Goal: Information Seeking & Learning: Learn about a topic

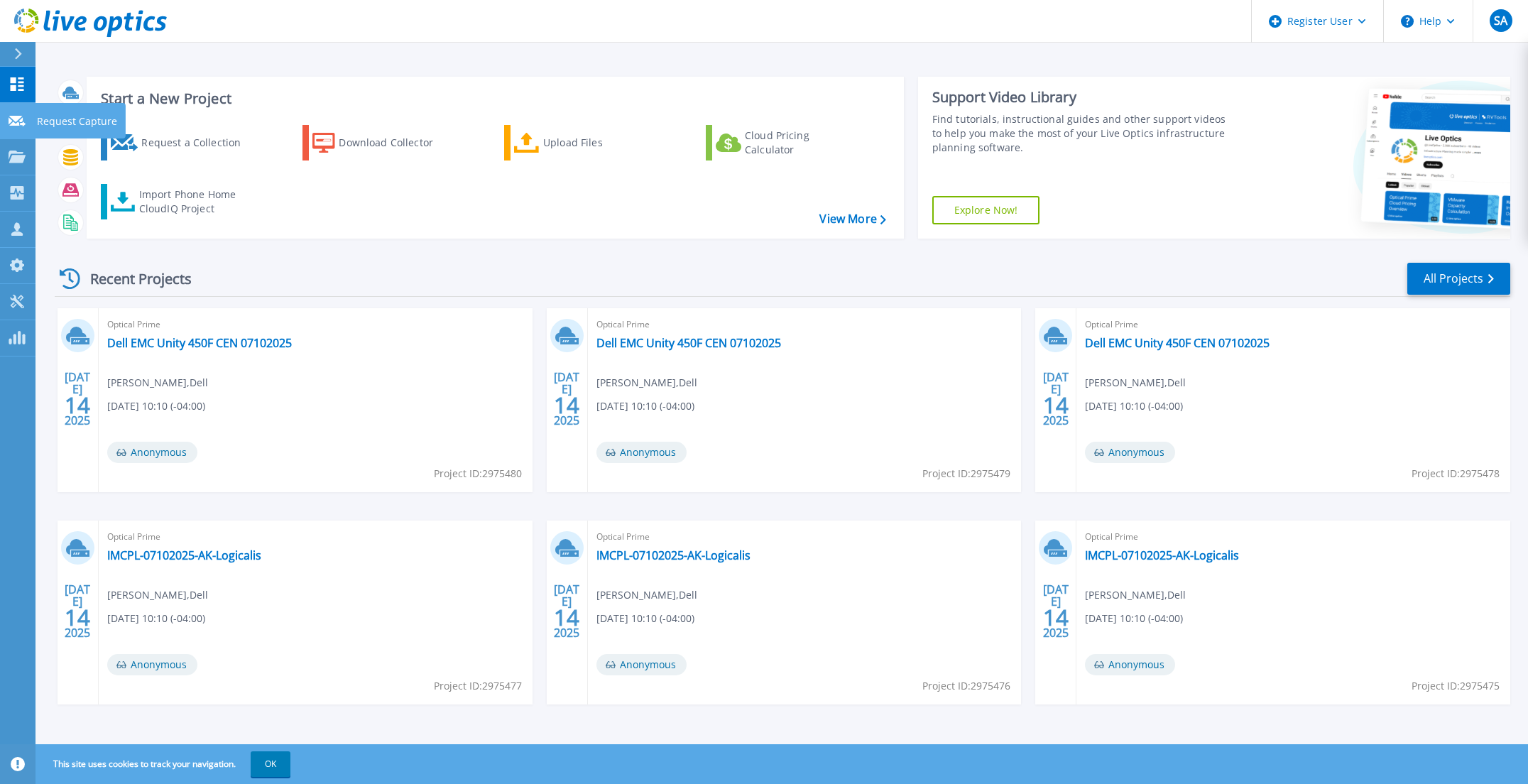
click at [22, 128] on link "Request Capture Request Capture" at bounding box center [18, 121] width 36 height 36
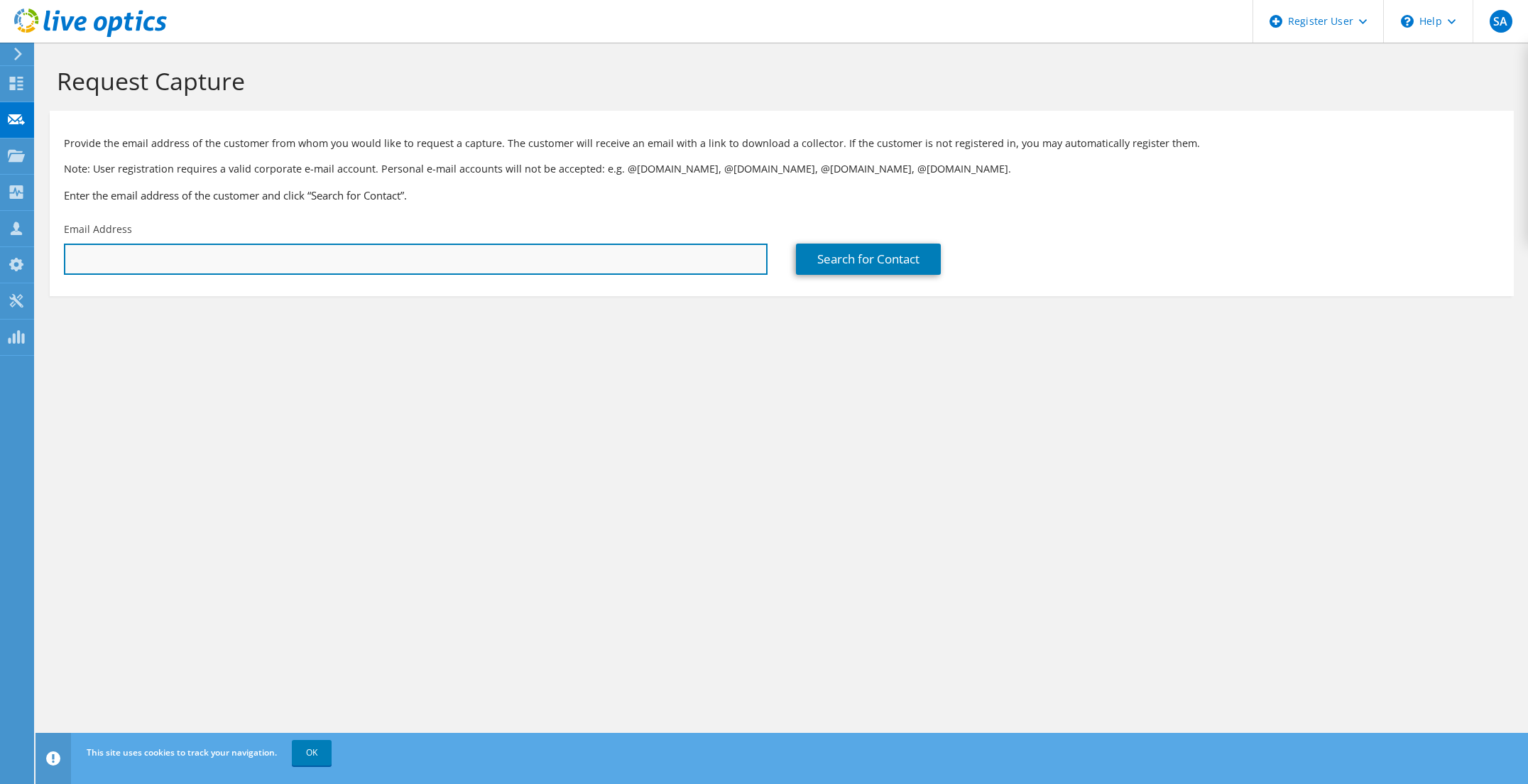
click at [419, 268] on input "text" at bounding box center [416, 258] width 704 height 31
paste input "[EMAIL_ADDRESS][DOMAIN_NAME]"
type input "[EMAIL_ADDRESS][DOMAIN_NAME]"
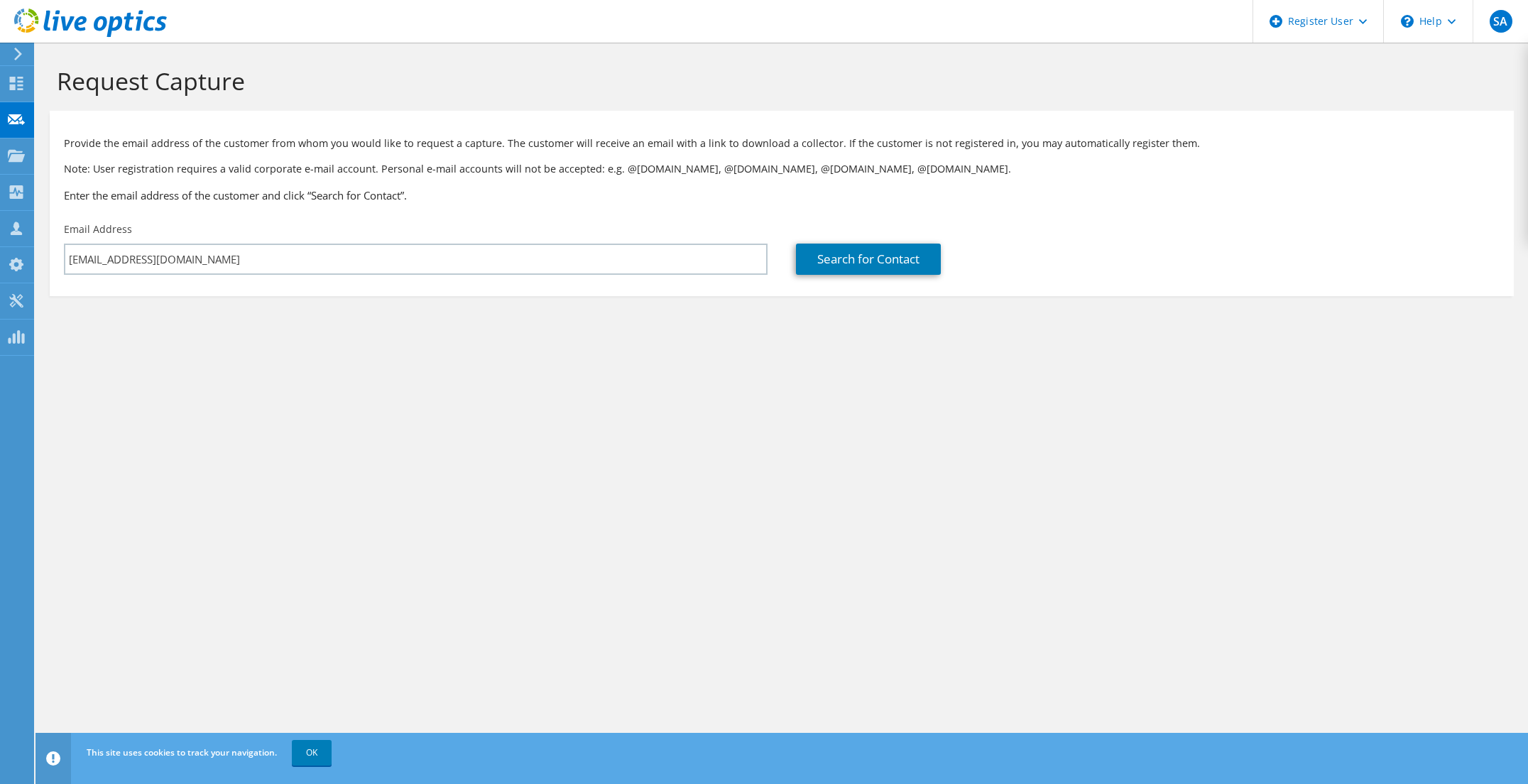
click at [533, 334] on section "Request Capture Provide the email address of the customer from whom you would l…" at bounding box center [781, 205] width 1492 height 324
click at [843, 270] on link "Search for Contact" at bounding box center [869, 258] width 145 height 31
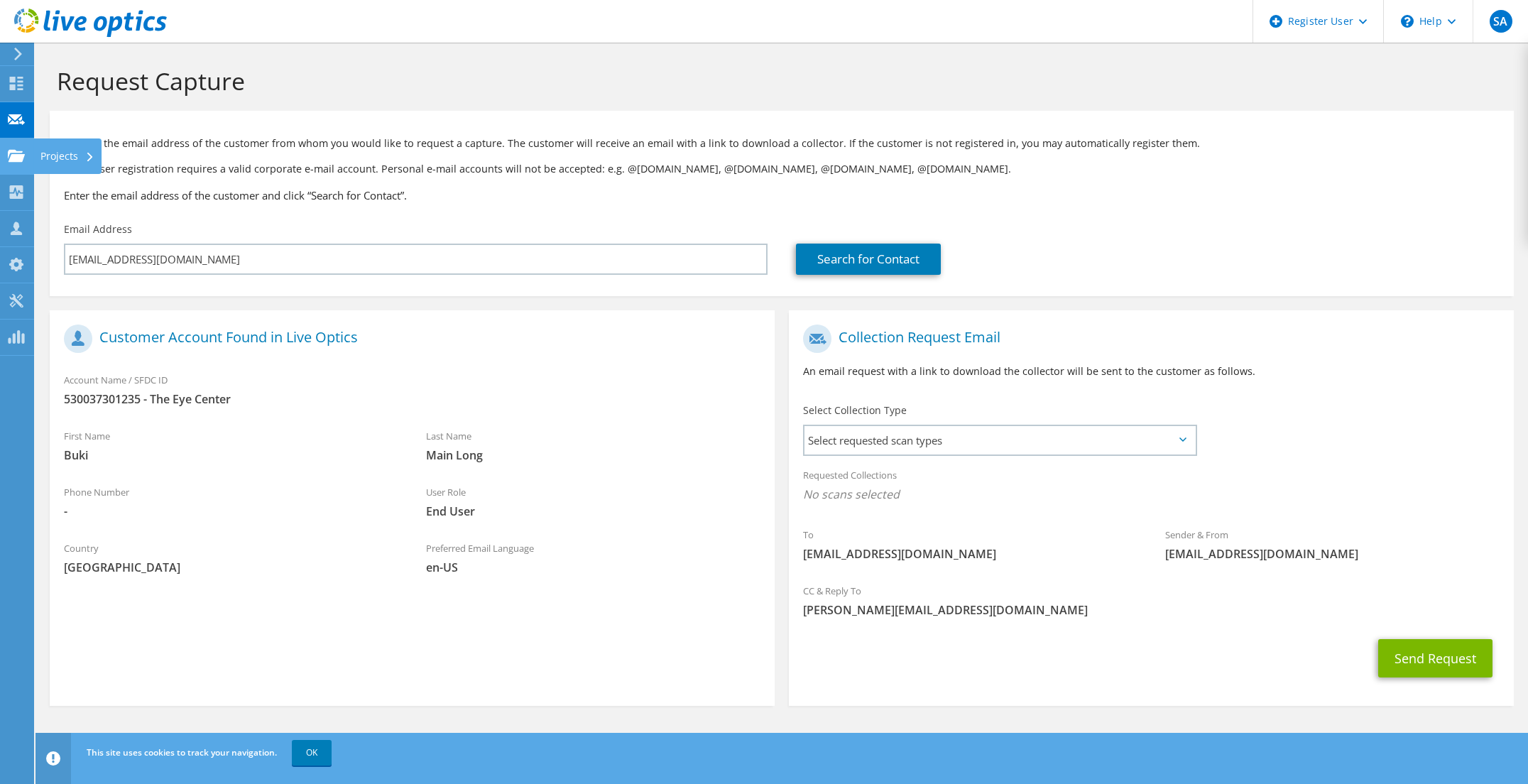
click at [57, 155] on div "Projects" at bounding box center [68, 156] width 69 height 36
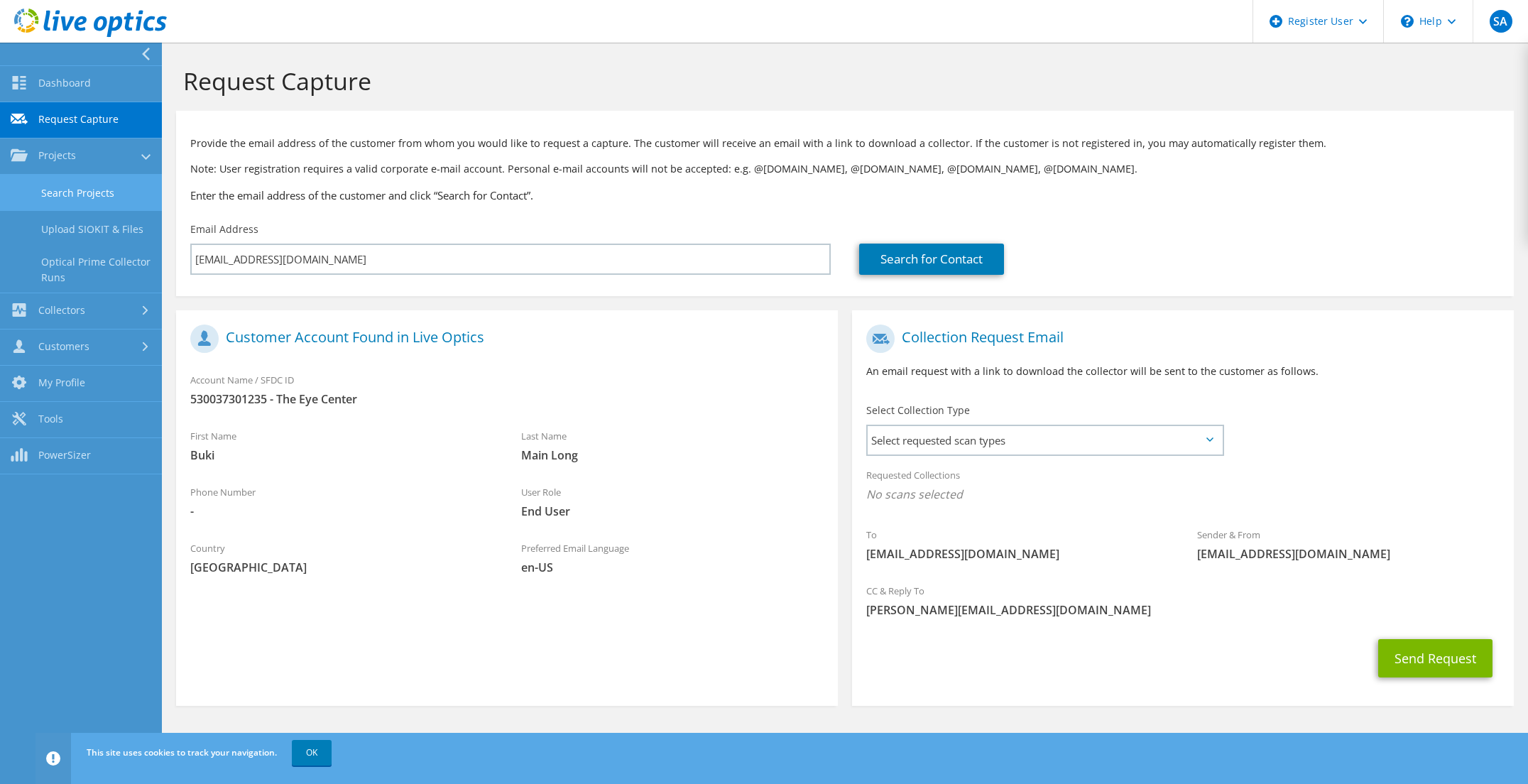
click at [91, 198] on link "Search Projects" at bounding box center [81, 193] width 162 height 36
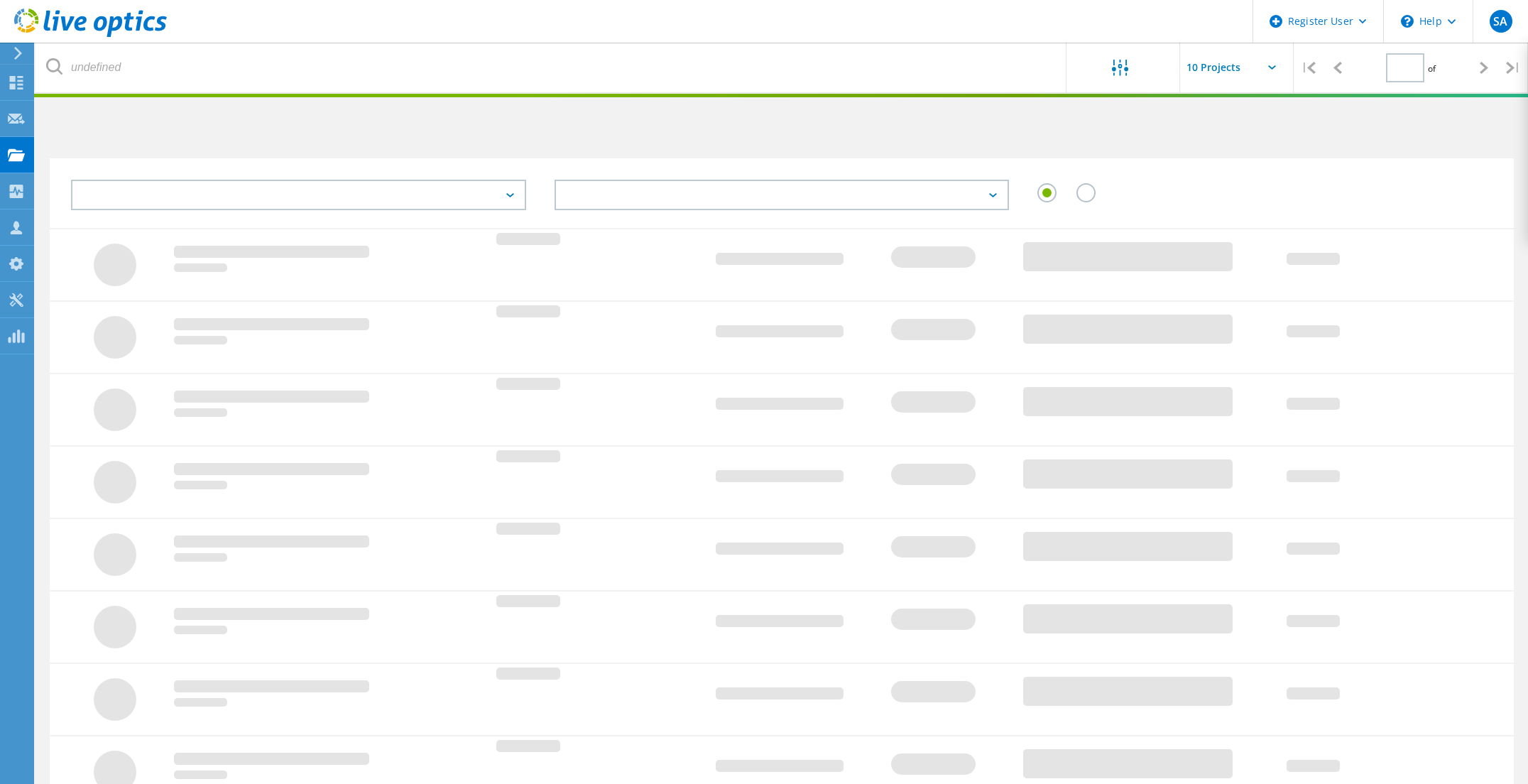
type input "1"
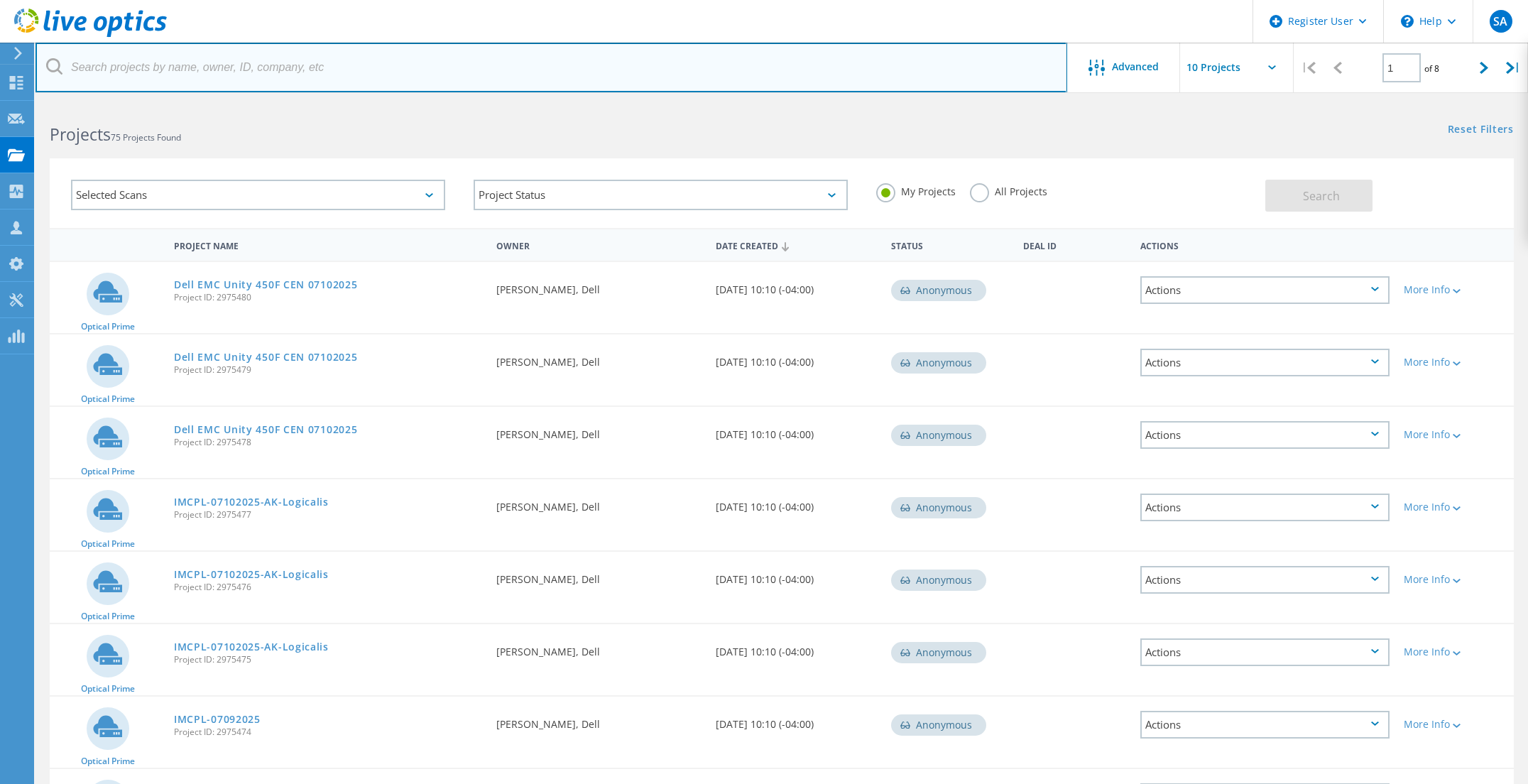
click at [291, 75] on input "text" at bounding box center [552, 68] width 1032 height 50
paste input "[EMAIL_ADDRESS][DOMAIN_NAME]"
type input "[EMAIL_ADDRESS][DOMAIN_NAME]"
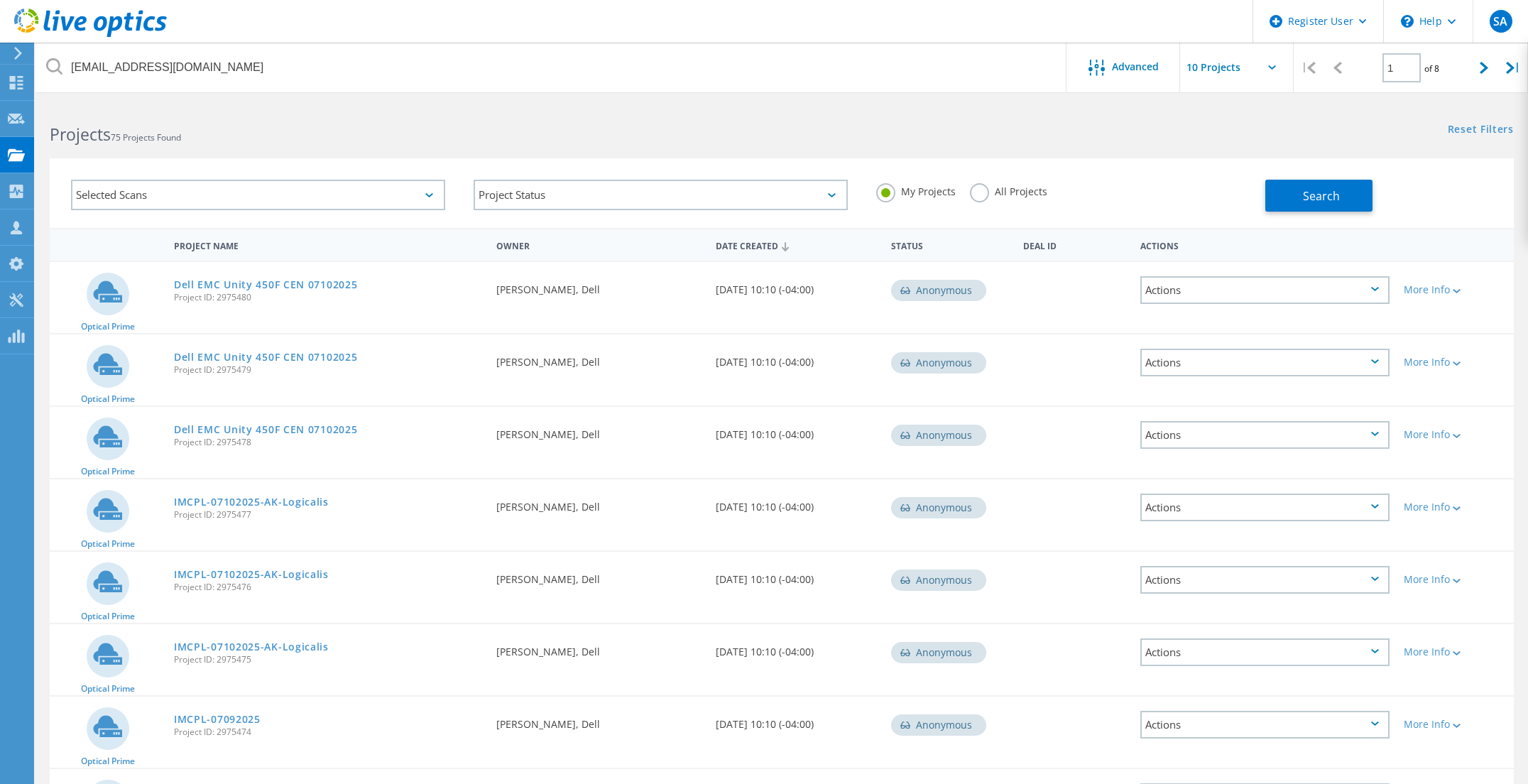
click at [509, 123] on h2 "Projects 75 Projects Found" at bounding box center [409, 135] width 718 height 24
click at [978, 193] on label "All Projects" at bounding box center [1009, 190] width 78 height 14
click at [0, 0] on input "All Projects" at bounding box center [0, 0] width 0 height 0
drag, startPoint x: 1183, startPoint y: 191, endPoint x: 1221, endPoint y: 191, distance: 38.0
click at [1208, 191] on div "My Projects All Projects" at bounding box center [1063, 191] width 403 height 53
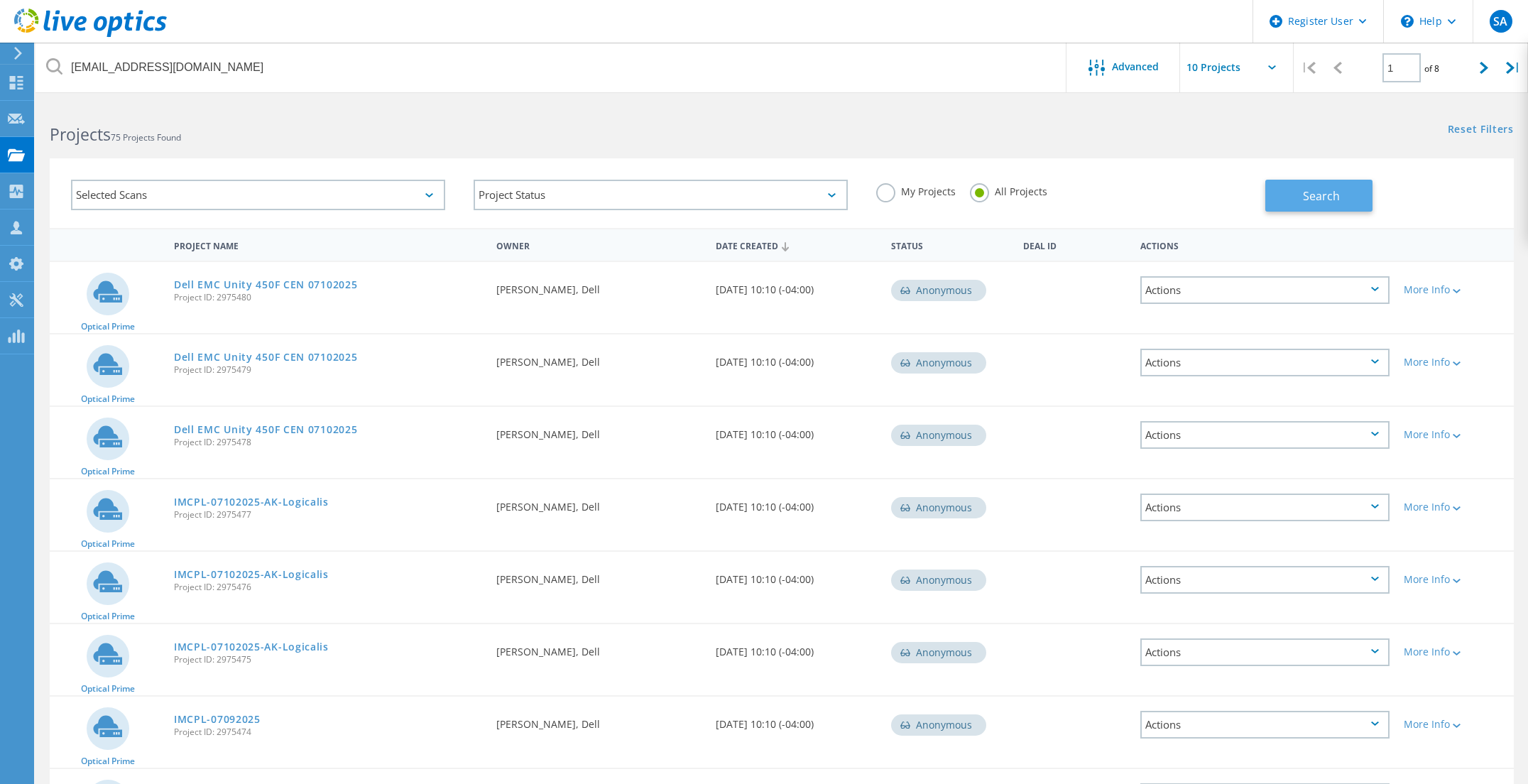
click at [1347, 191] on button "Search" at bounding box center [1319, 196] width 107 height 32
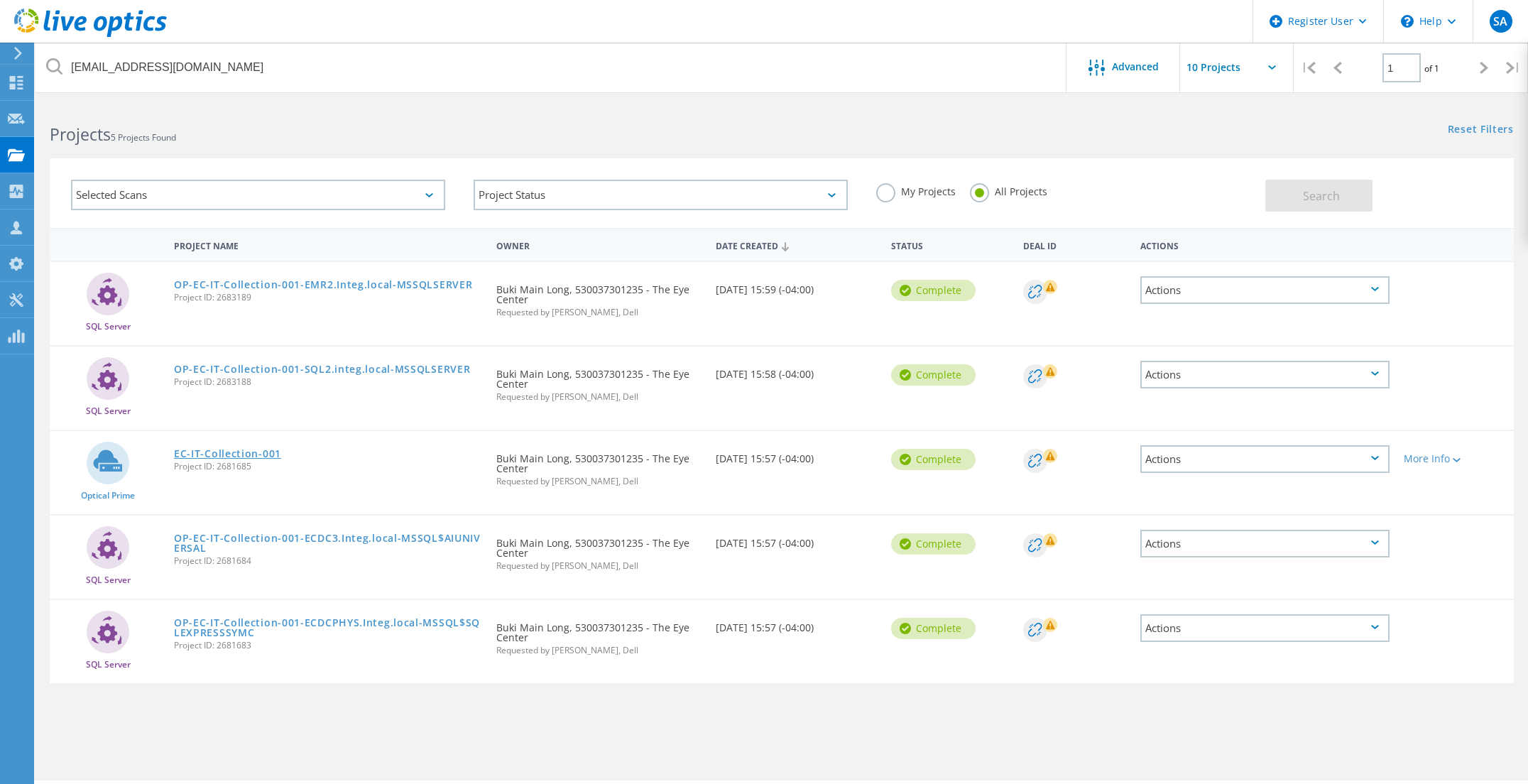
click at [225, 452] on link "EC-IT-Collection-001" at bounding box center [228, 453] width 107 height 10
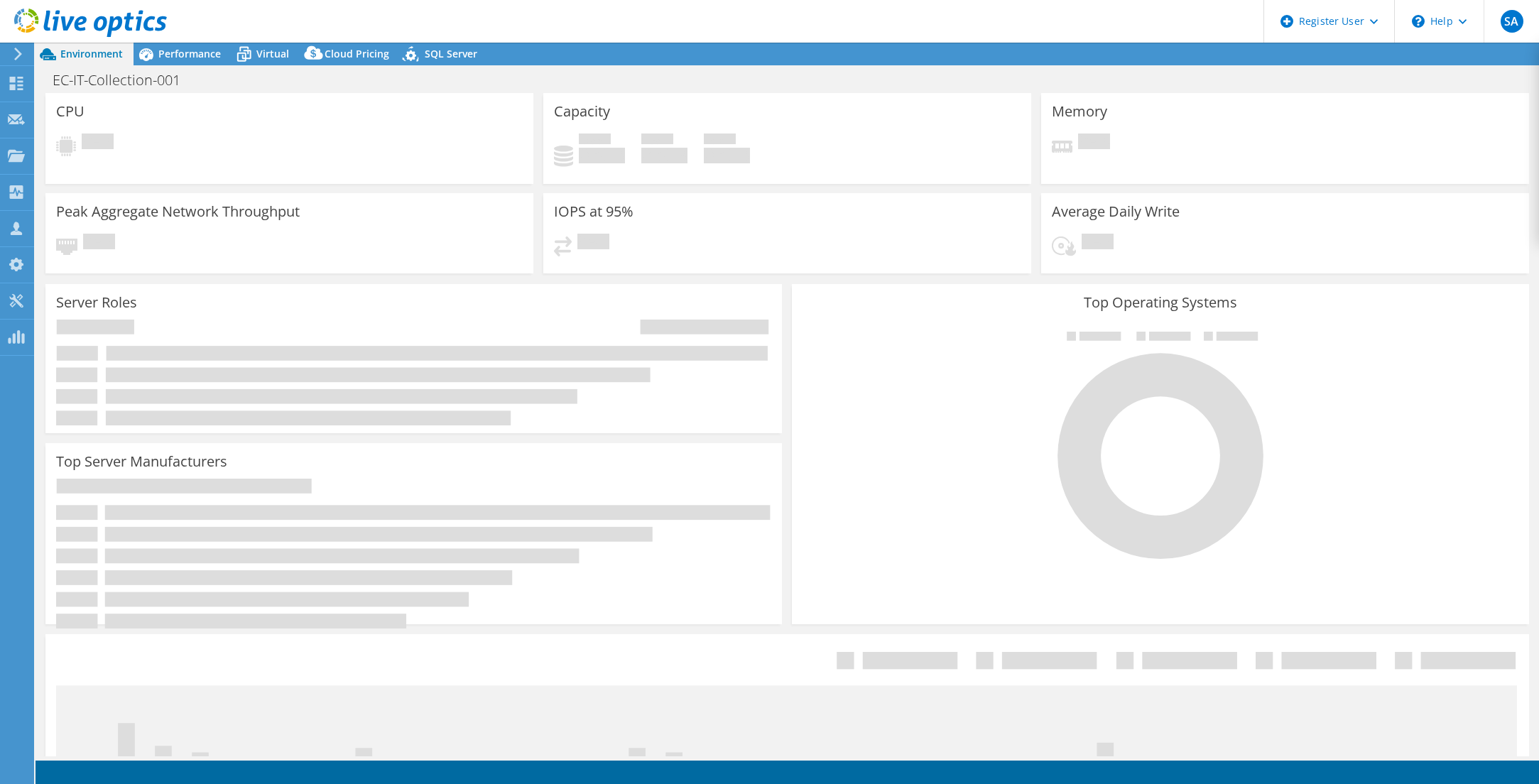
select select "USD"
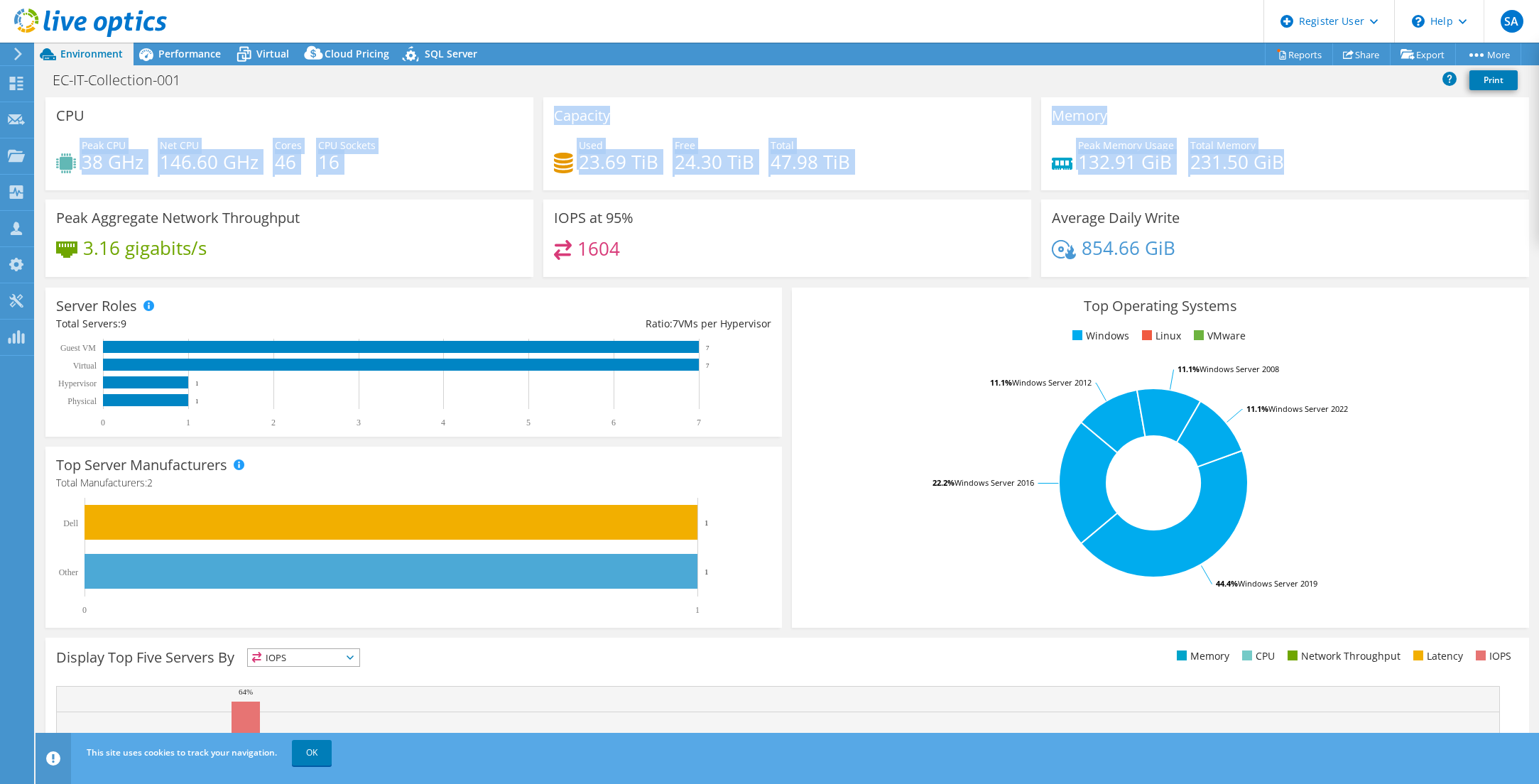
drag, startPoint x: 75, startPoint y: 164, endPoint x: 1282, endPoint y: 168, distance: 1207.0
click at [1282, 168] on div "CPU Peak CPU 38 GHz Net CPU 146.60 GHz Cores 46 CPU Sockets 16 Capacity Used 23…" at bounding box center [787, 192] width 1493 height 189
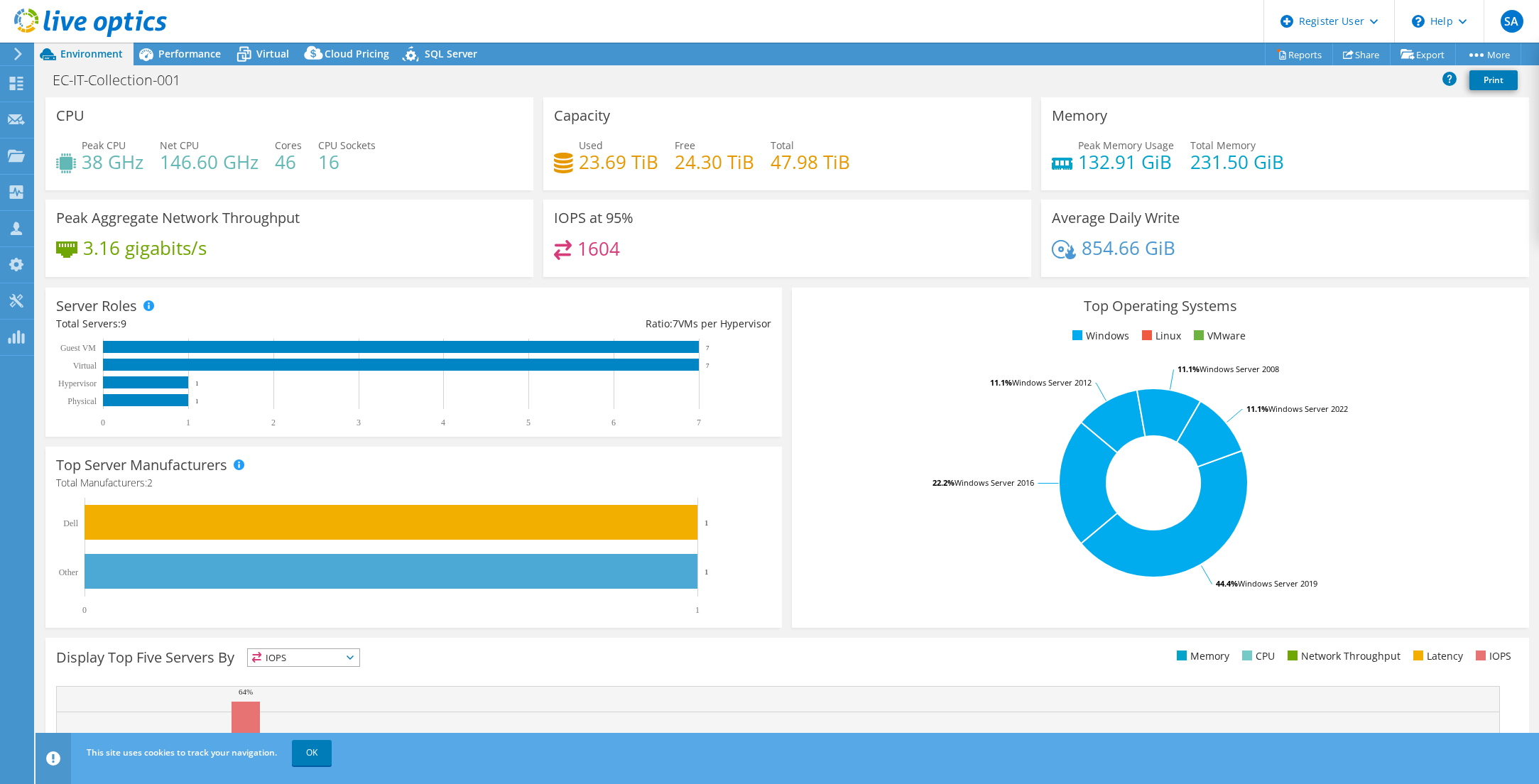
click at [1290, 161] on div "Peak Memory Usage 132.91 GiB Total Memory 231.50 GiB" at bounding box center [1284, 161] width 466 height 46
click at [194, 55] on span "Performance" at bounding box center [189, 54] width 63 height 14
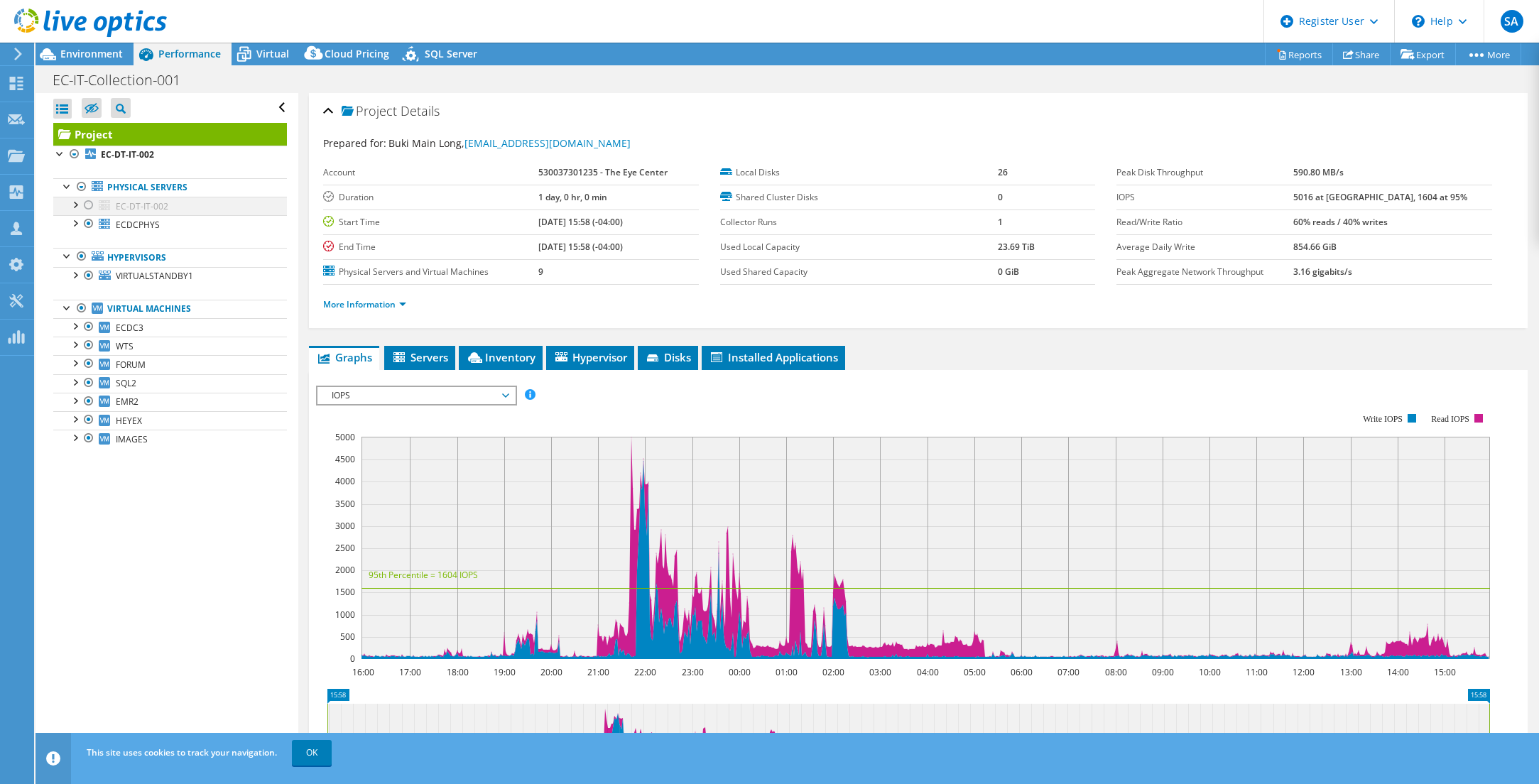
click at [86, 203] on div at bounding box center [88, 205] width 14 height 17
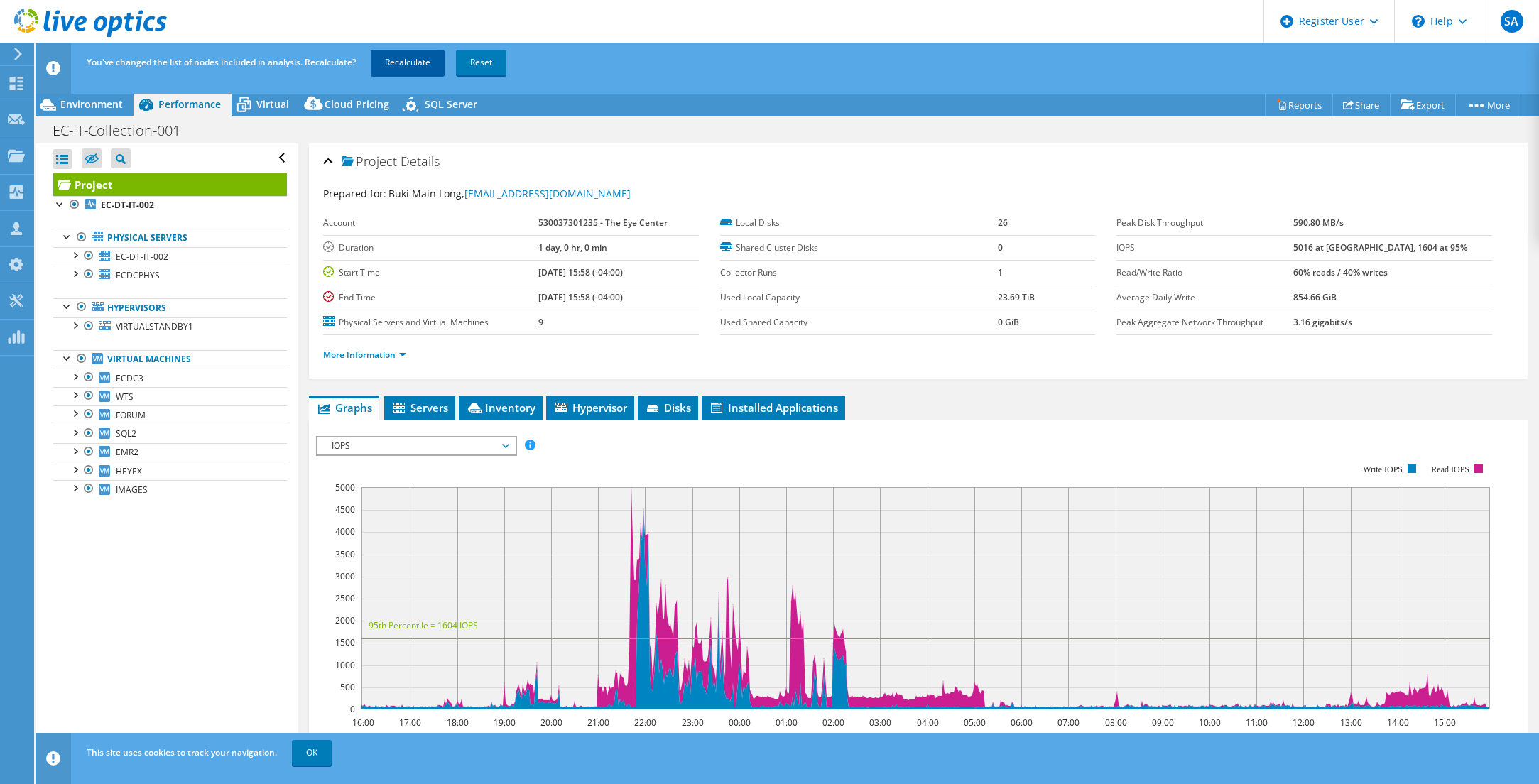
click at [413, 61] on link "Recalculate" at bounding box center [408, 63] width 74 height 26
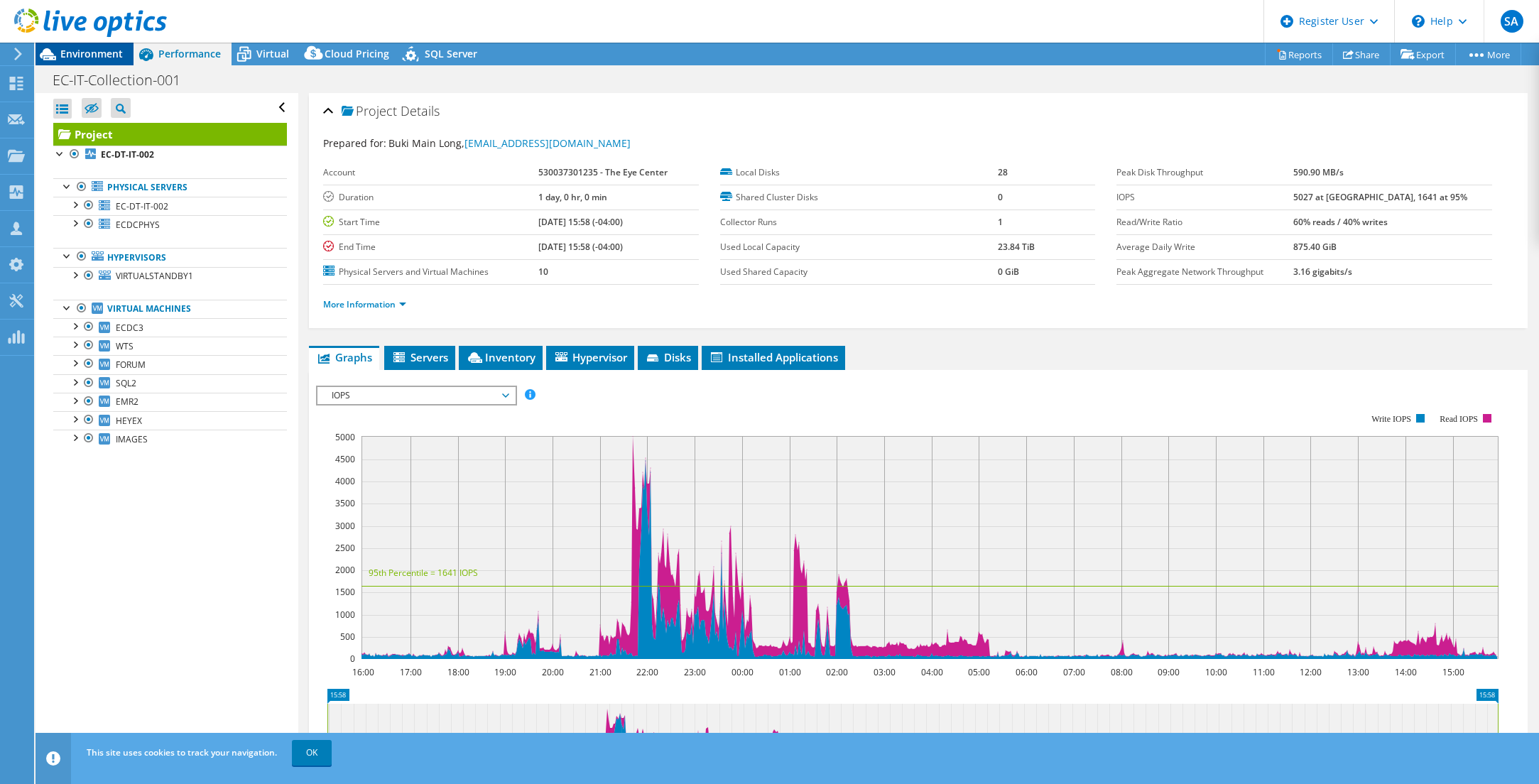
click at [91, 54] on span "Environment" at bounding box center [91, 54] width 63 height 14
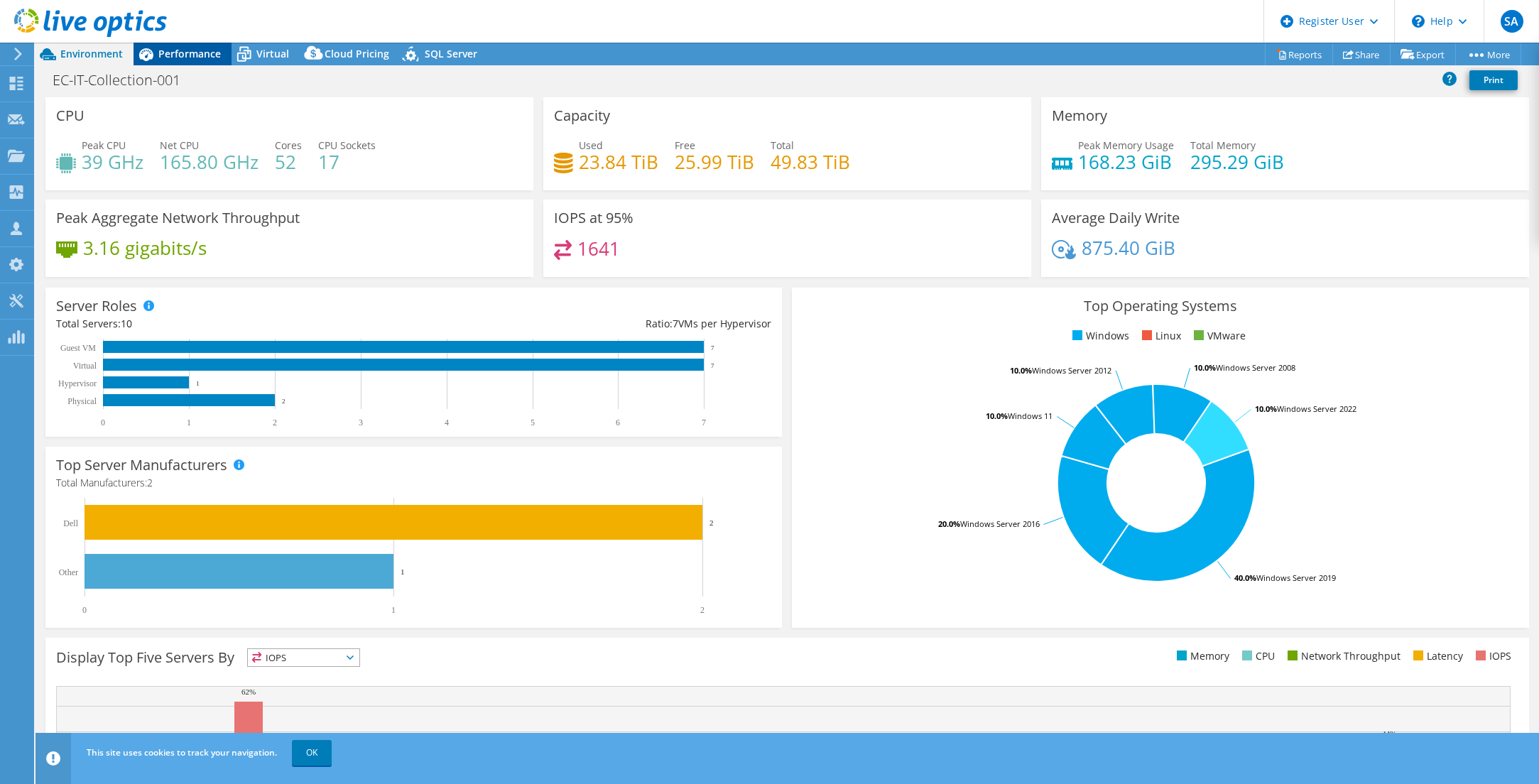
click at [178, 56] on span "Performance" at bounding box center [189, 54] width 63 height 14
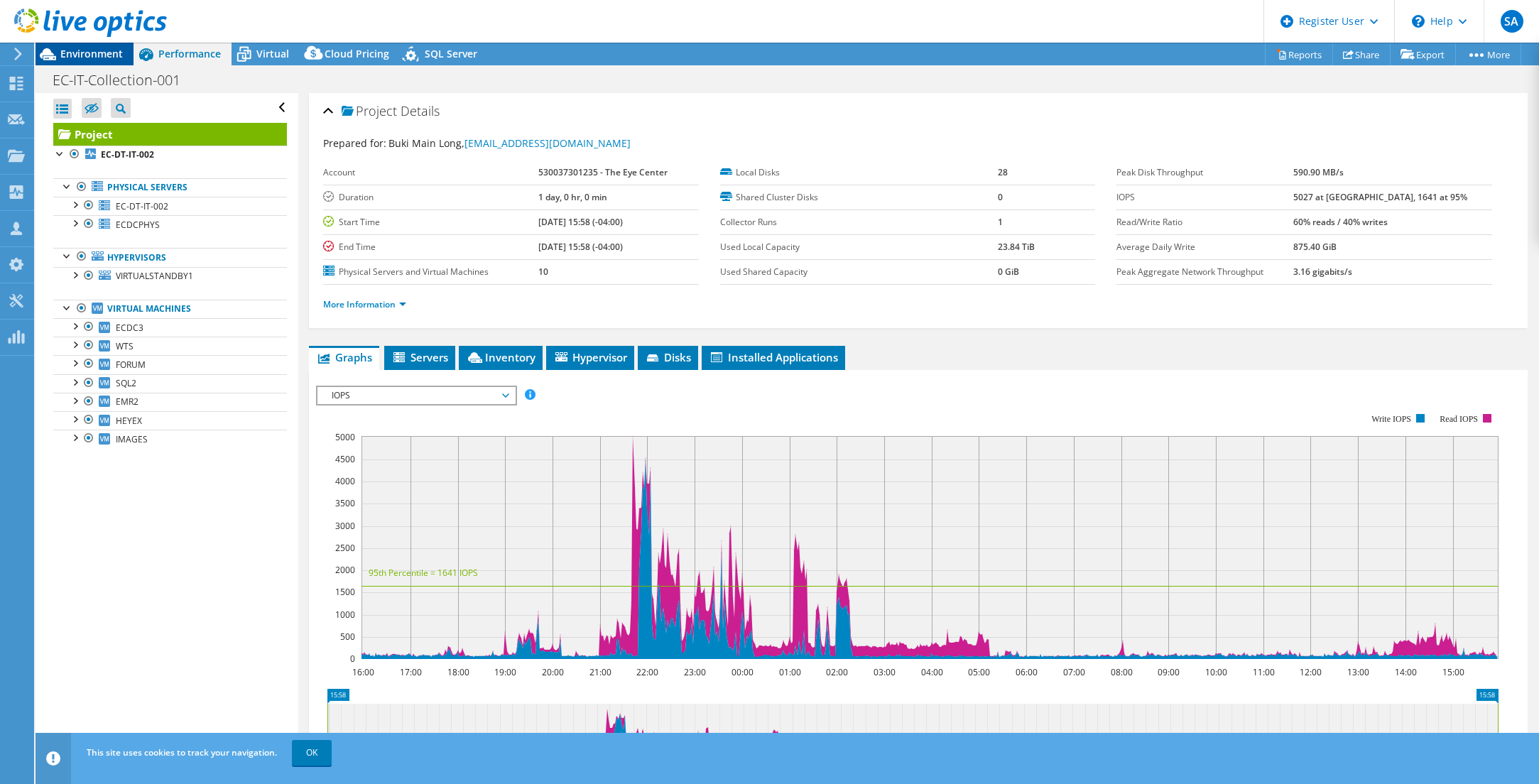
click at [99, 48] on span "Environment" at bounding box center [91, 54] width 63 height 14
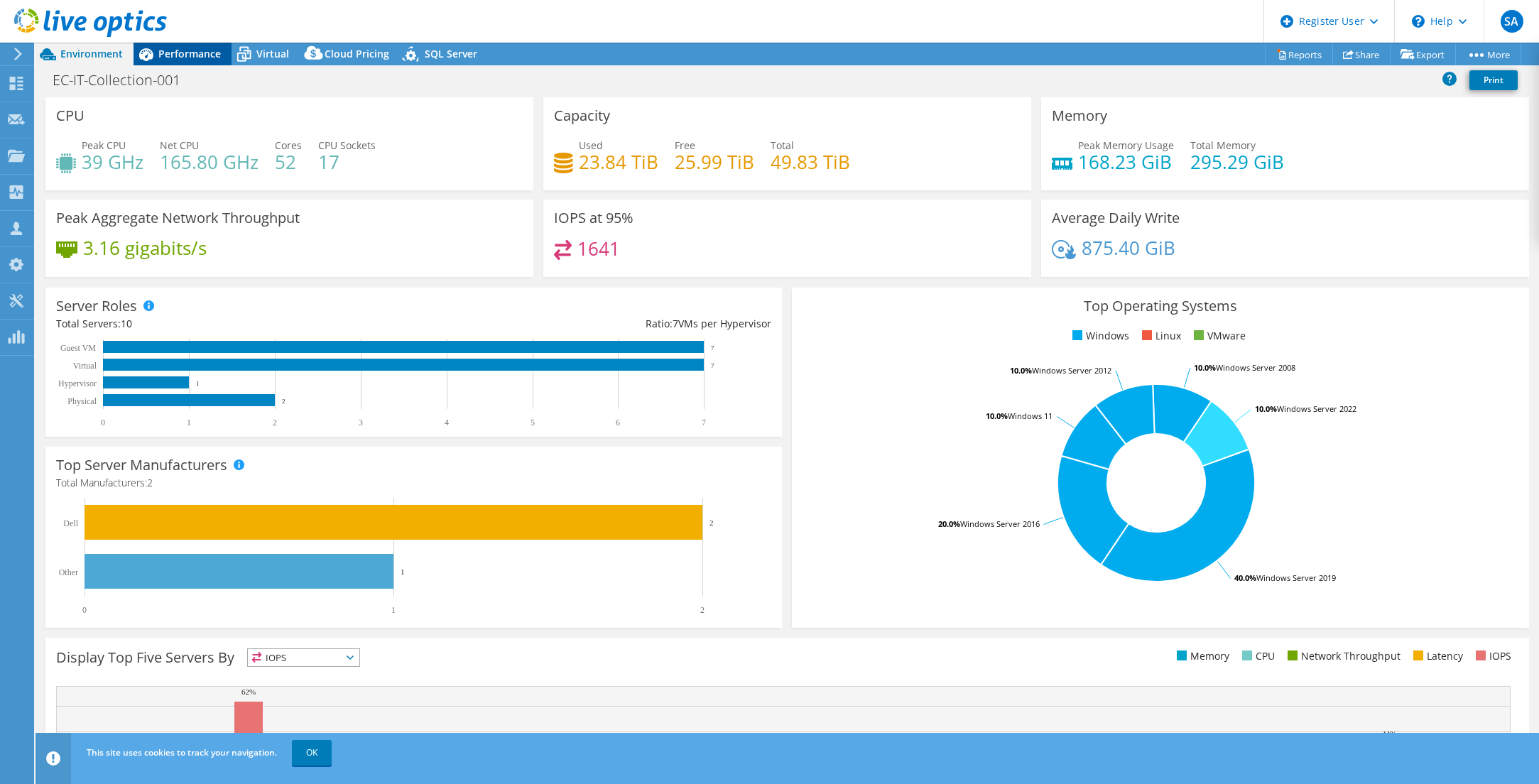
click at [153, 55] on icon at bounding box center [146, 55] width 14 height 13
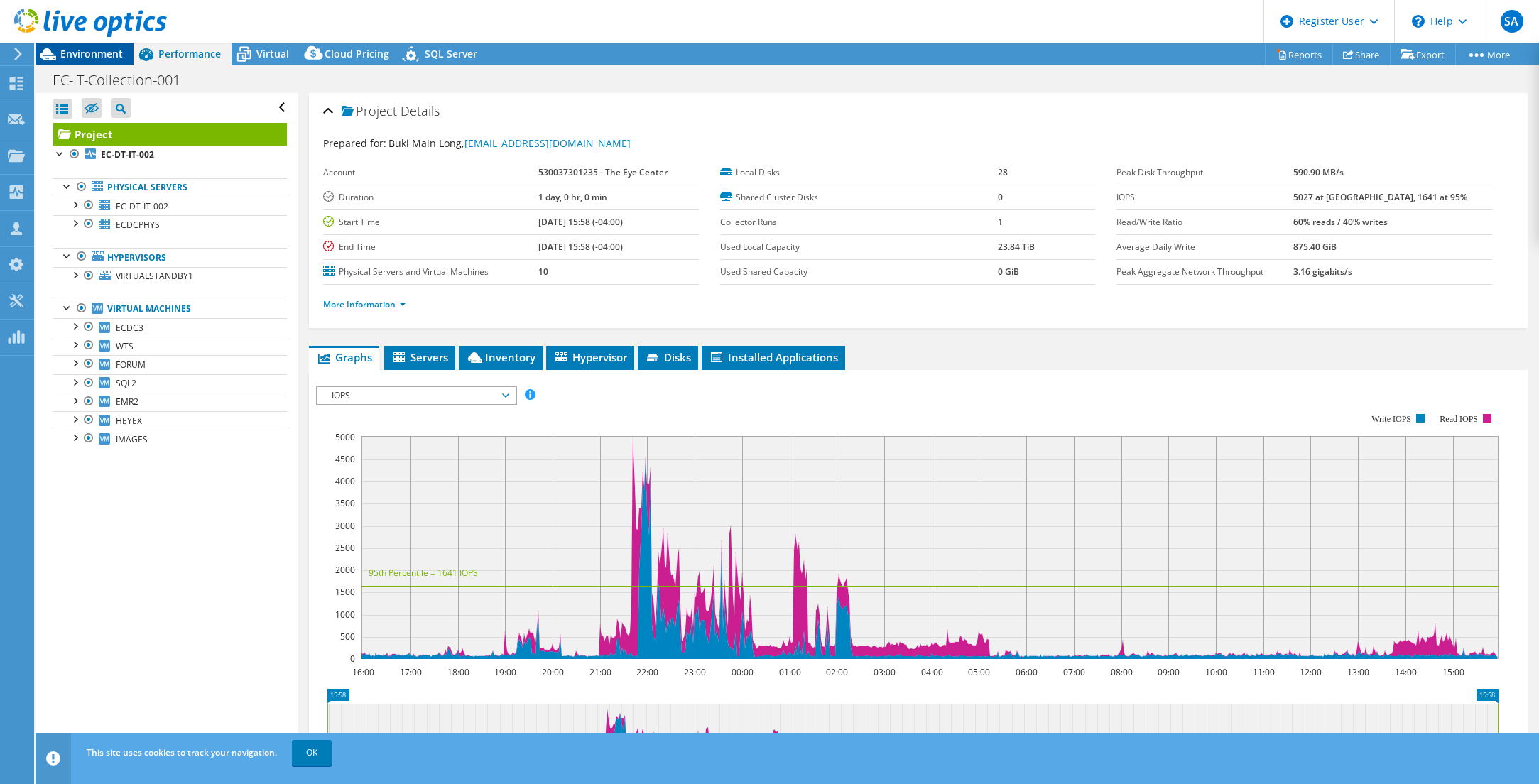
click at [85, 55] on span "Environment" at bounding box center [91, 54] width 63 height 14
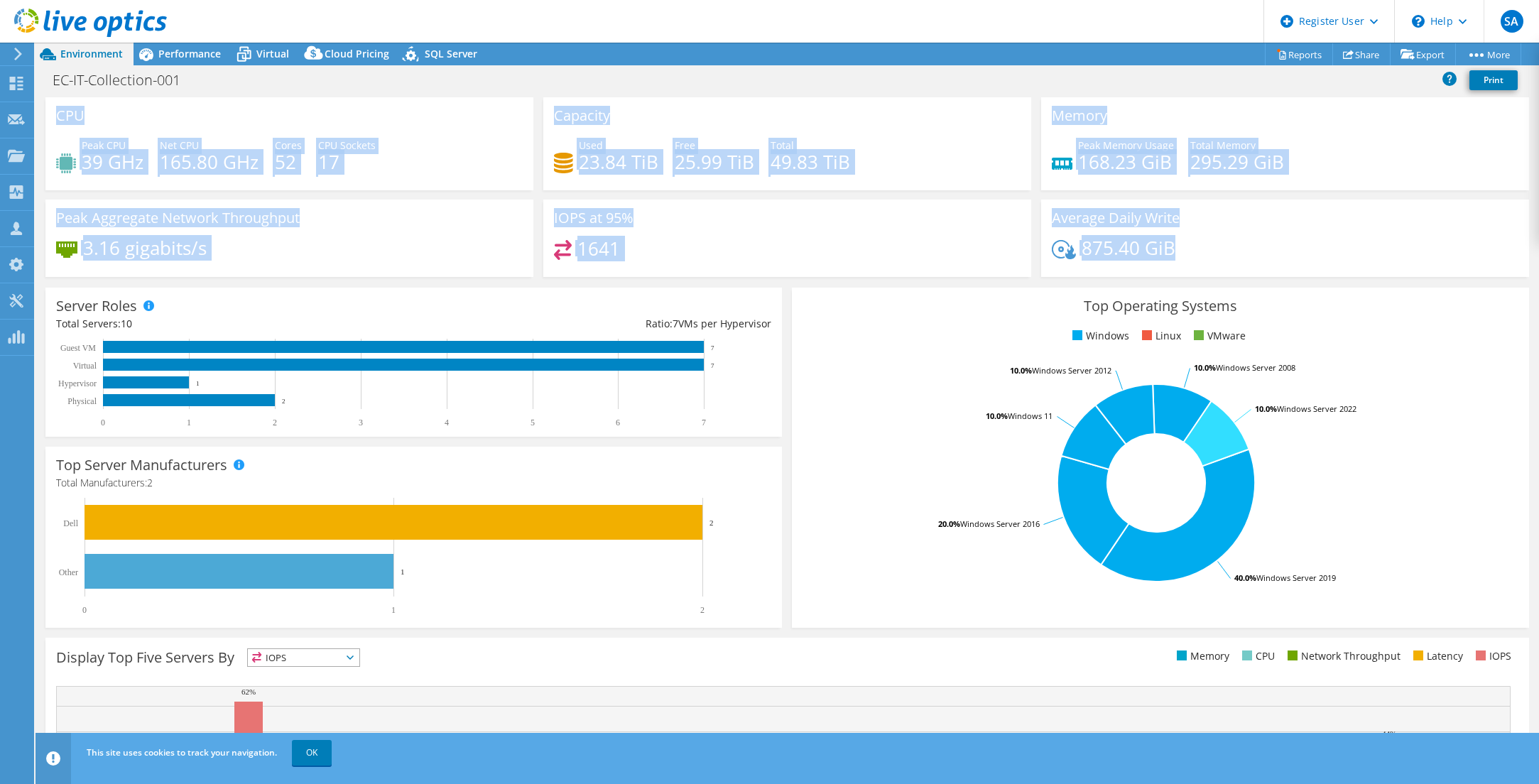
drag, startPoint x: 1203, startPoint y: 253, endPoint x: 55, endPoint y: 118, distance: 1155.9
click at [55, 118] on div "CPU Peak CPU 39 GHz Net CPU 165.80 GHz Cores 52 CPU Sockets 17 Capacity Used 23…" at bounding box center [787, 192] width 1493 height 189
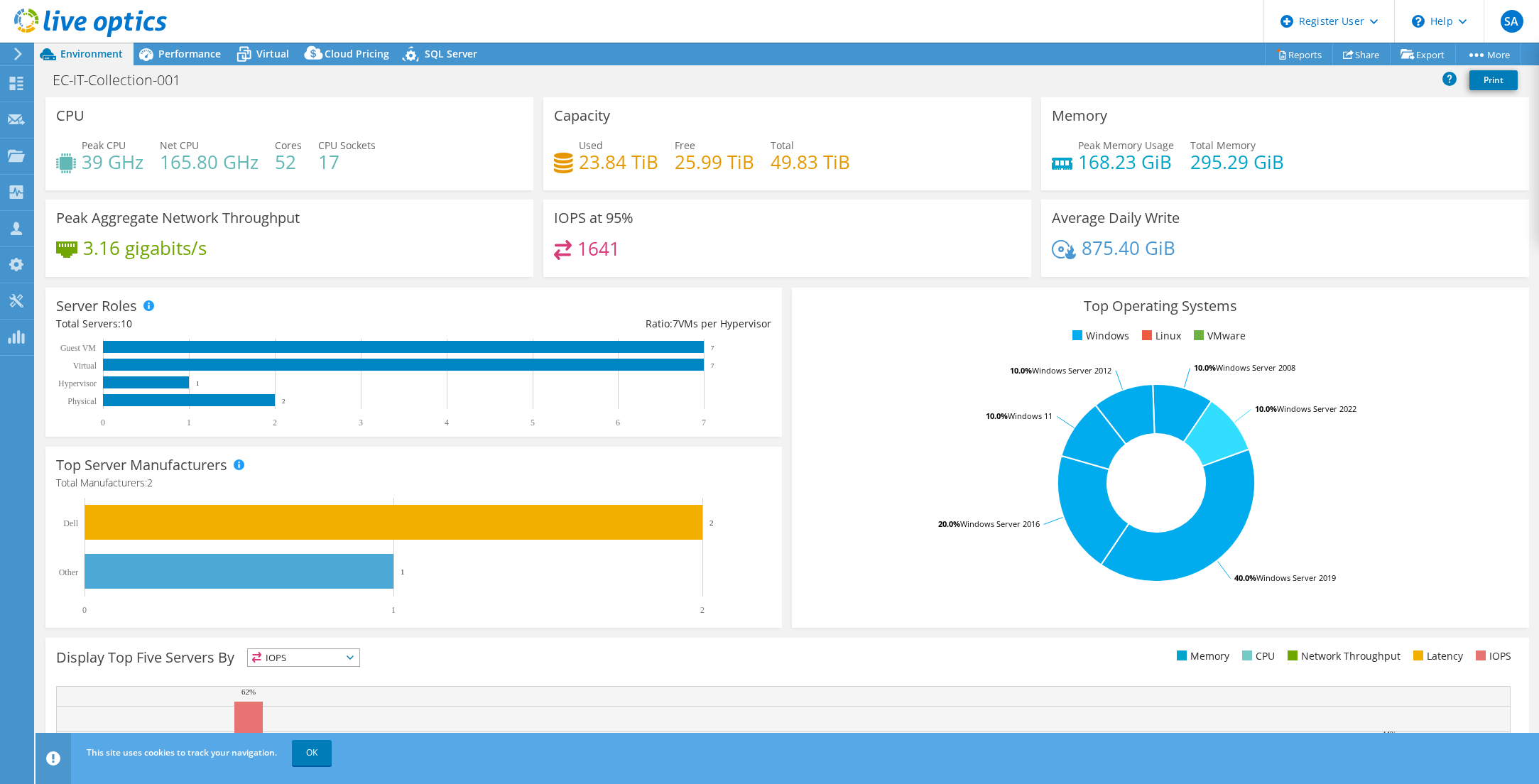
click at [55, 118] on div "CPU Peak CPU 39 GHz Net CPU 165.80 GHz Cores 52 CPU Sockets 17" at bounding box center [289, 144] width 488 height 93
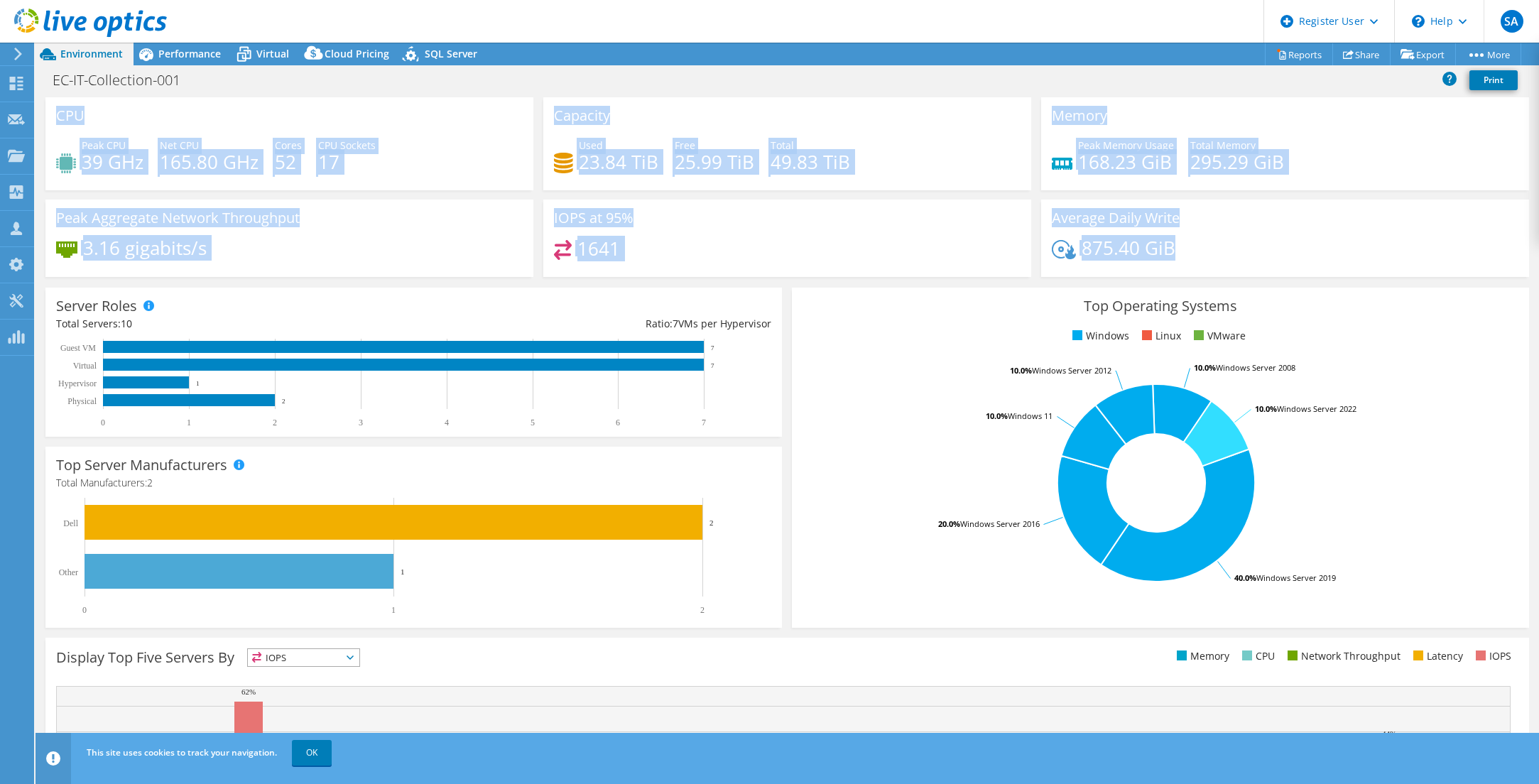
drag, startPoint x: 56, startPoint y: 114, endPoint x: 1200, endPoint y: 249, distance: 1151.9
click at [1181, 251] on div "CPU Peak CPU 39 GHz Net CPU 165.80 GHz Cores 52 CPU Sockets 17 Capacity Used 23…" at bounding box center [787, 192] width 1493 height 189
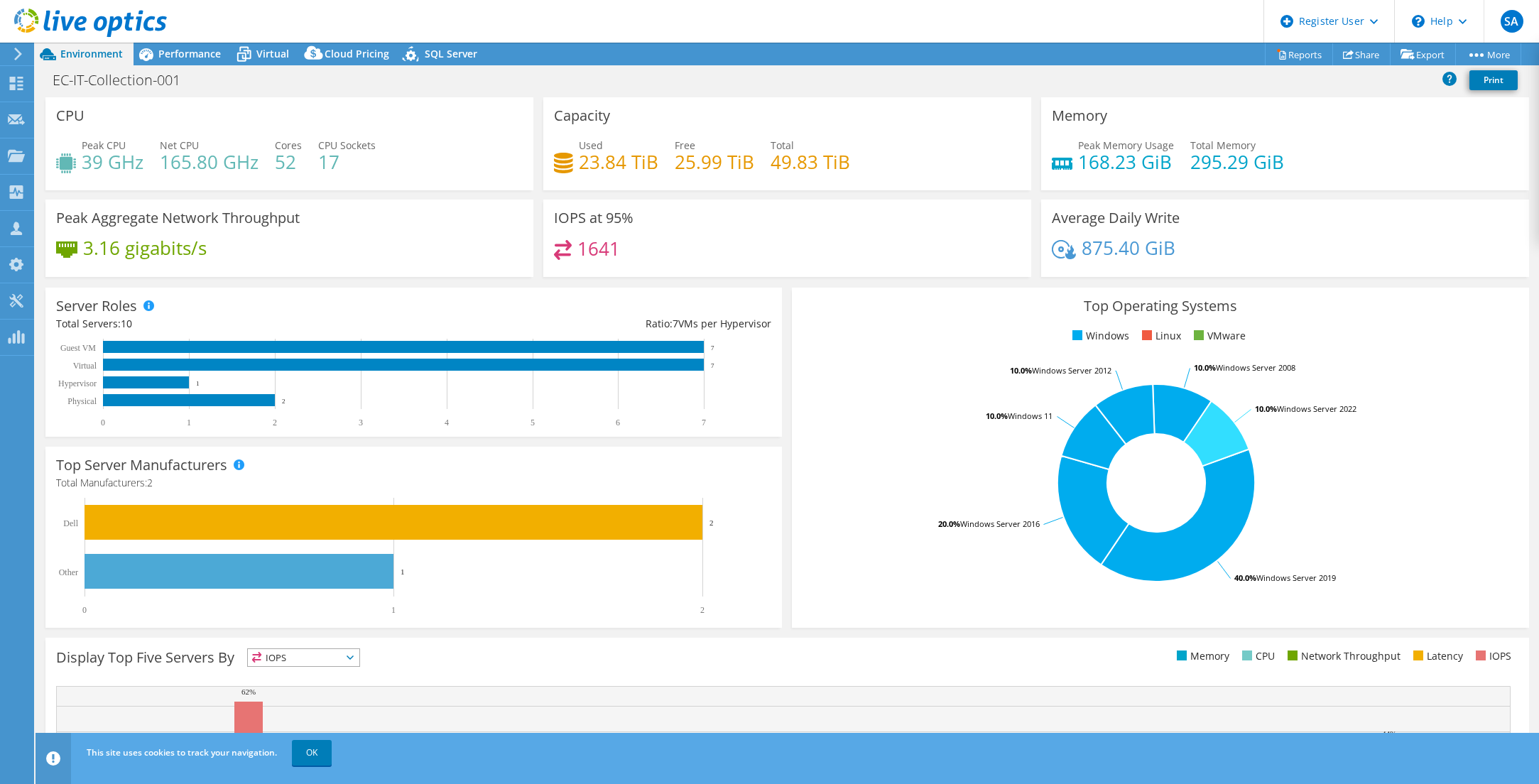
click at [1201, 249] on div "875.40 GiB" at bounding box center [1284, 254] width 466 height 30
drag, startPoint x: 89, startPoint y: 143, endPoint x: 502, endPoint y: 179, distance: 414.6
click at [490, 178] on div "Peak CPU 39 GHz Net CPU 165.80 GHz Cores 52 CPU Sockets 17" at bounding box center [288, 161] width 466 height 46
drag, startPoint x: 531, startPoint y: 185, endPoint x: 576, endPoint y: 180, distance: 45.3
click at [534, 185] on div "CPU Peak CPU 39 GHz Net CPU 165.80 GHz Cores 52 CPU Sockets 17 Capacity Used 23…" at bounding box center [787, 192] width 1493 height 189
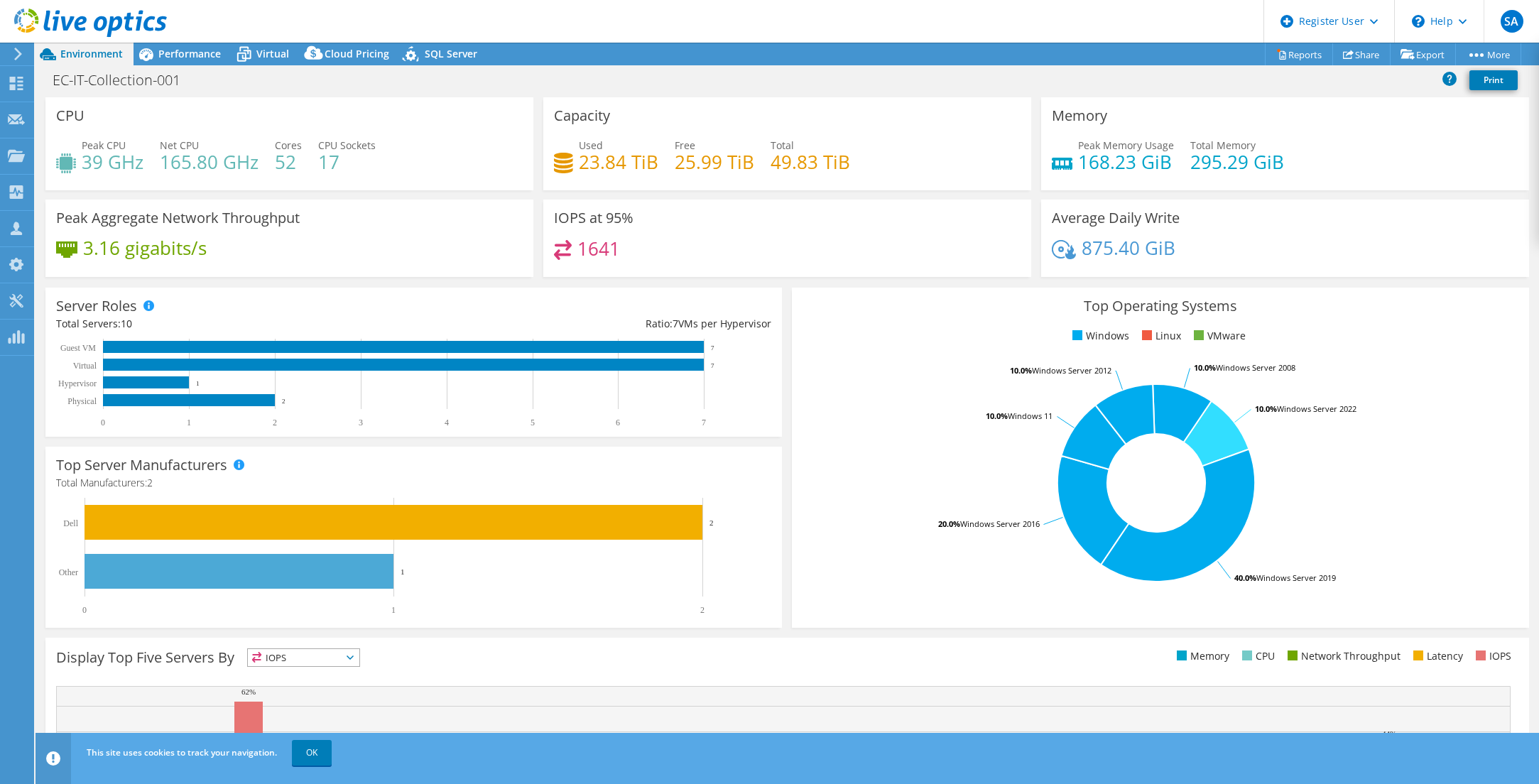
click at [1164, 245] on h4 "875.40 GiB" at bounding box center [1128, 247] width 93 height 16
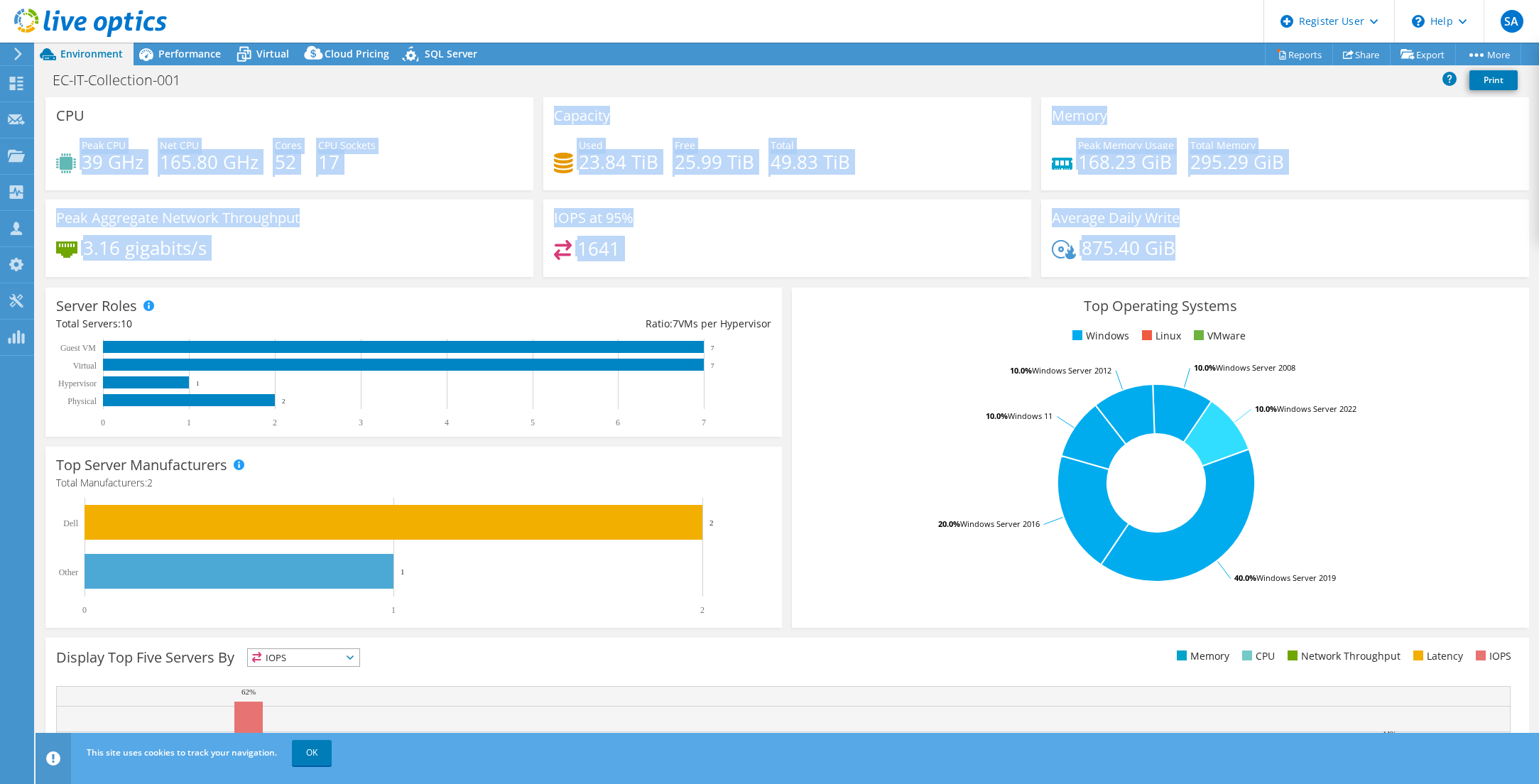
drag, startPoint x: 1070, startPoint y: 229, endPoint x: 141, endPoint y: 198, distance: 929.5
click at [65, 157] on div "CPU Peak CPU 39 GHz Net CPU 165.80 GHz Cores 52 CPU Sockets 17 Capacity Used 23…" at bounding box center [787, 192] width 1493 height 189
click at [271, 251] on div "3.16 gigabits/s" at bounding box center [288, 254] width 466 height 30
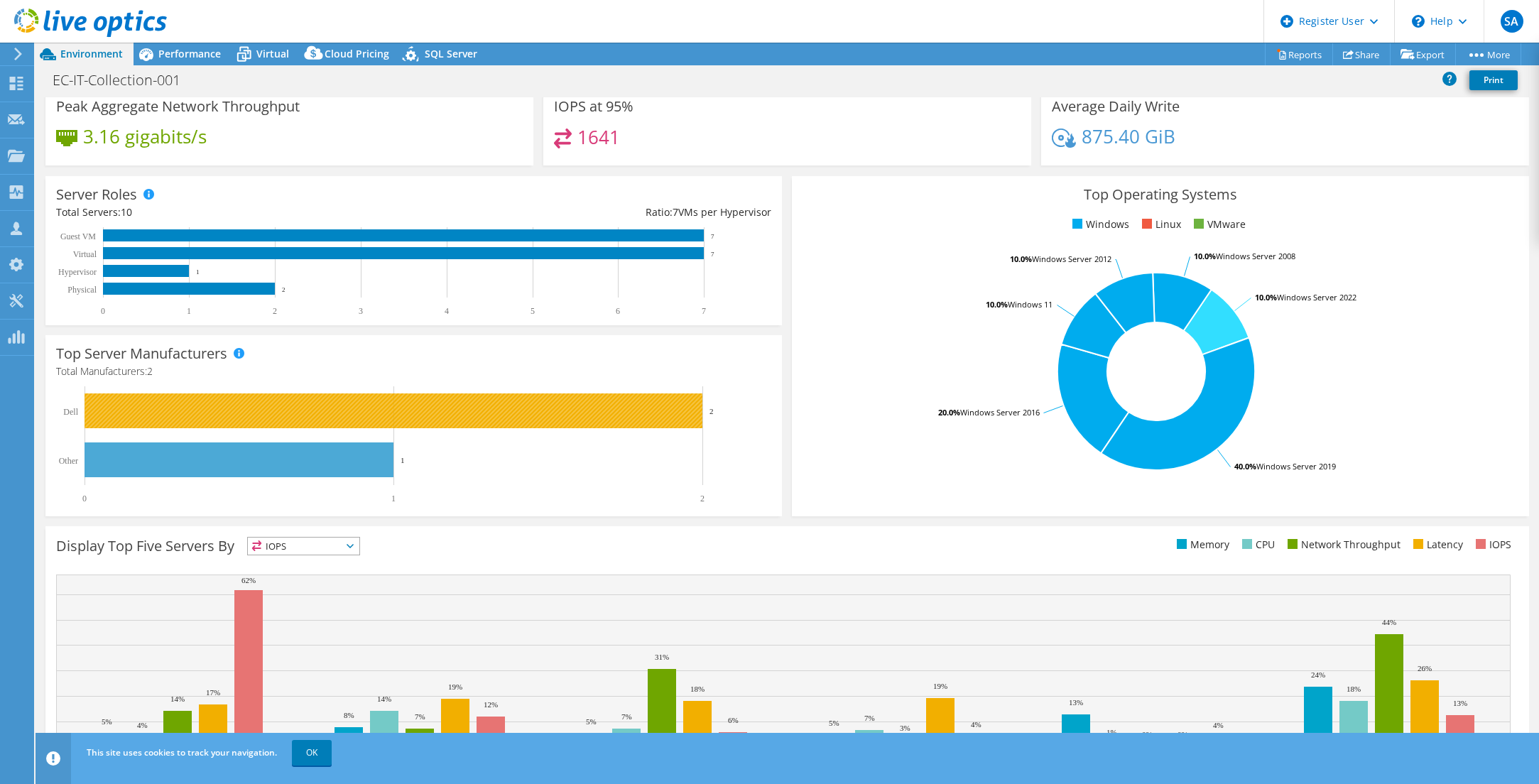
scroll to position [93, 0]
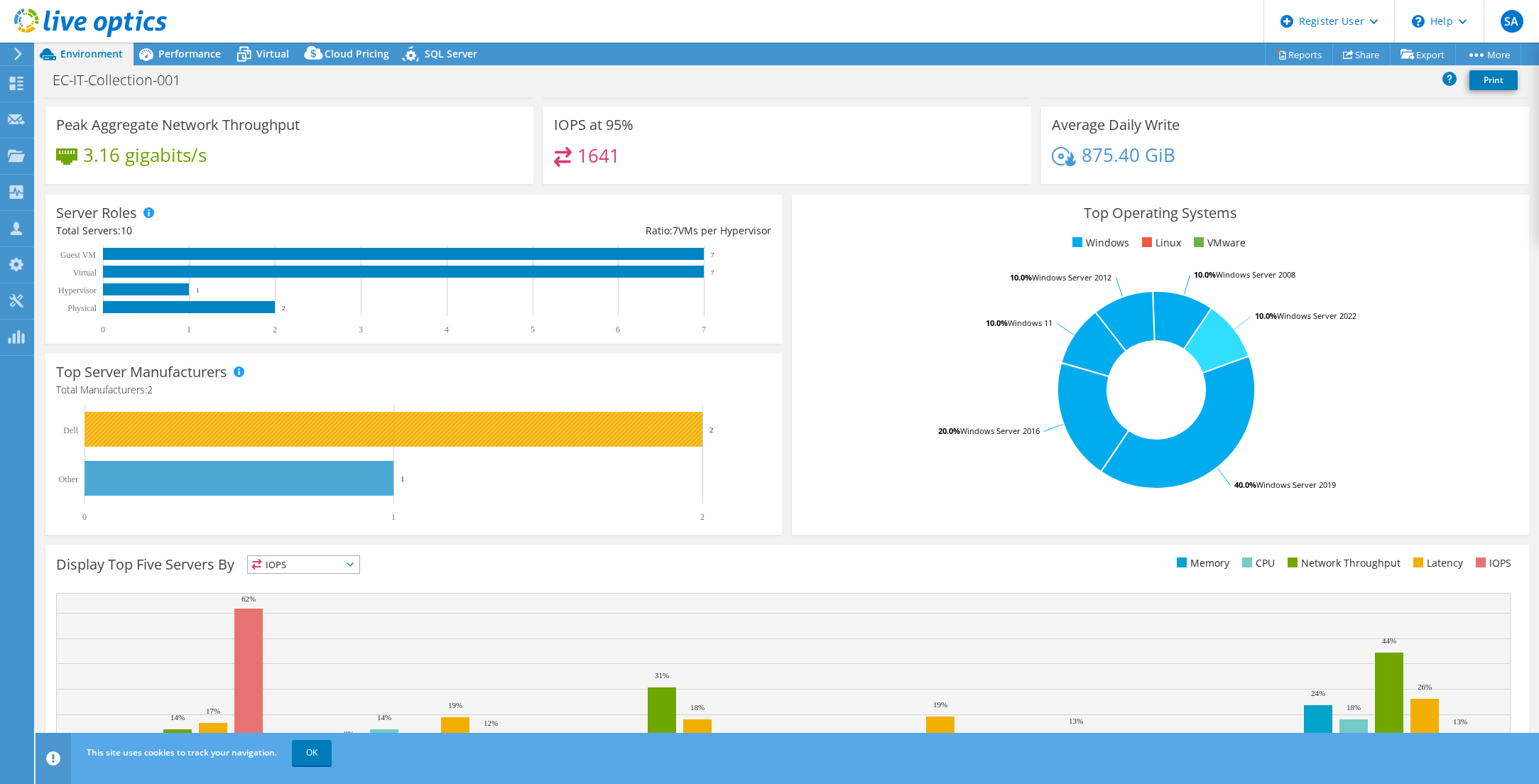
click at [269, 433] on rect at bounding box center [393, 428] width 617 height 35
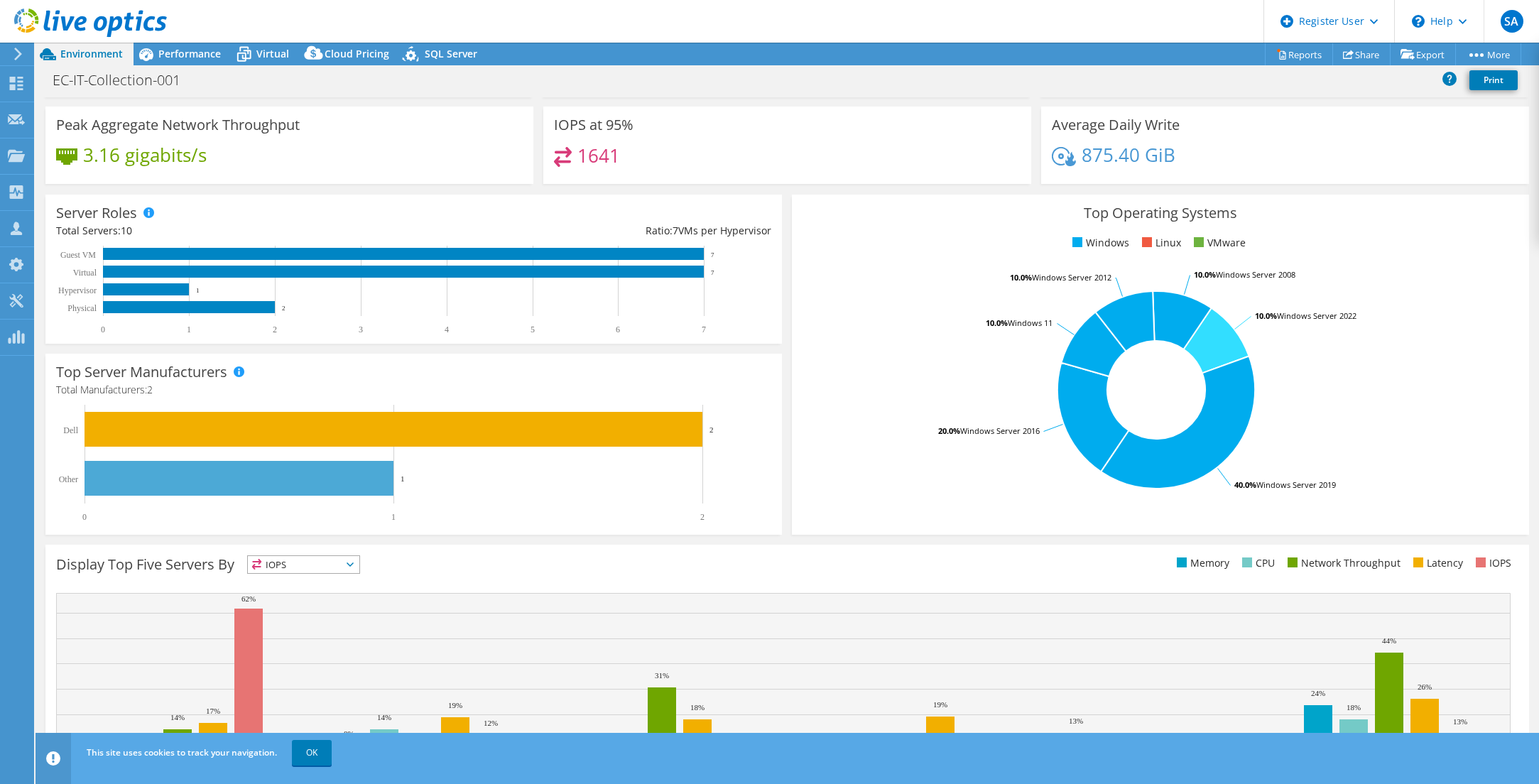
scroll to position [0, 0]
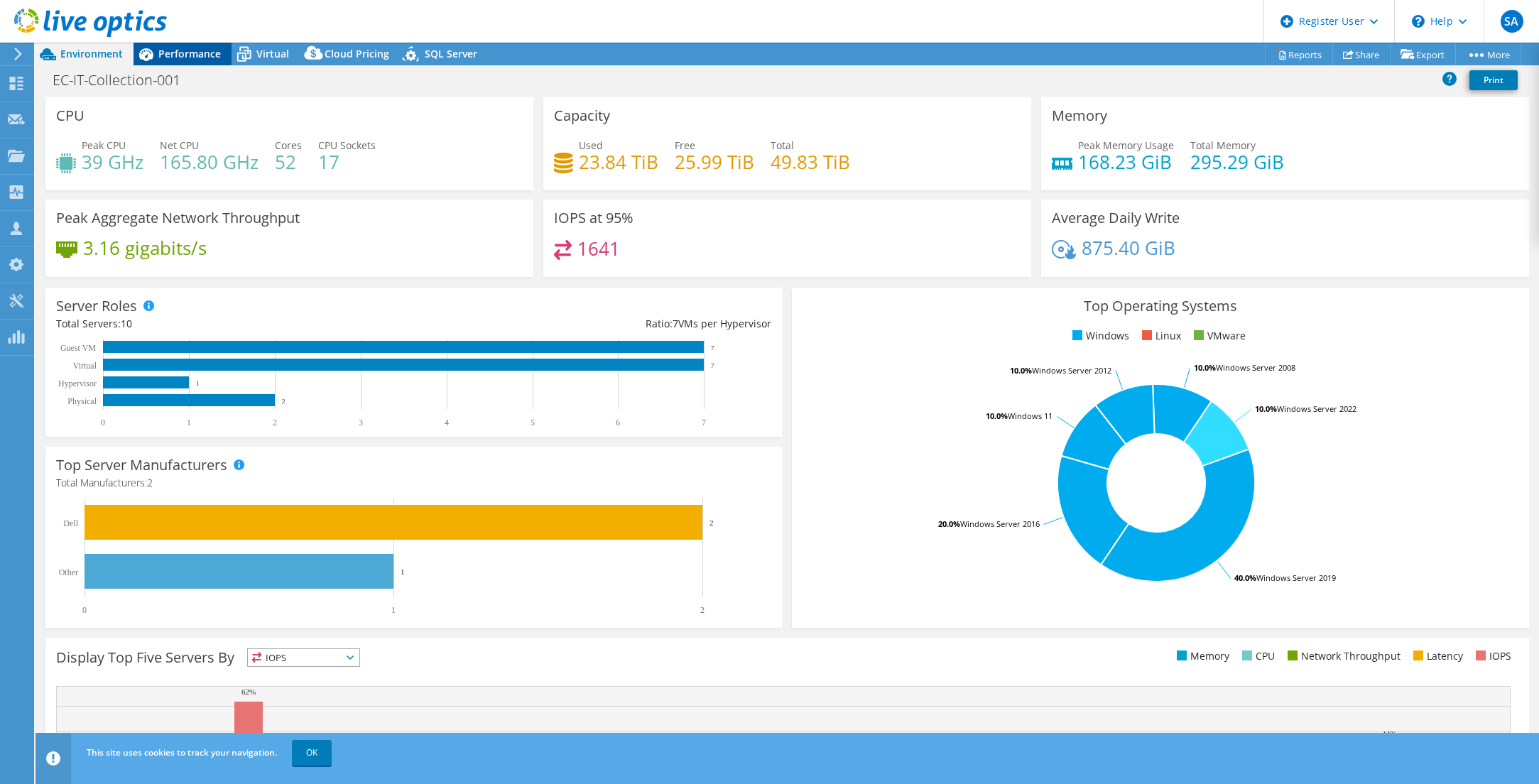
click at [203, 56] on span "Performance" at bounding box center [189, 54] width 63 height 14
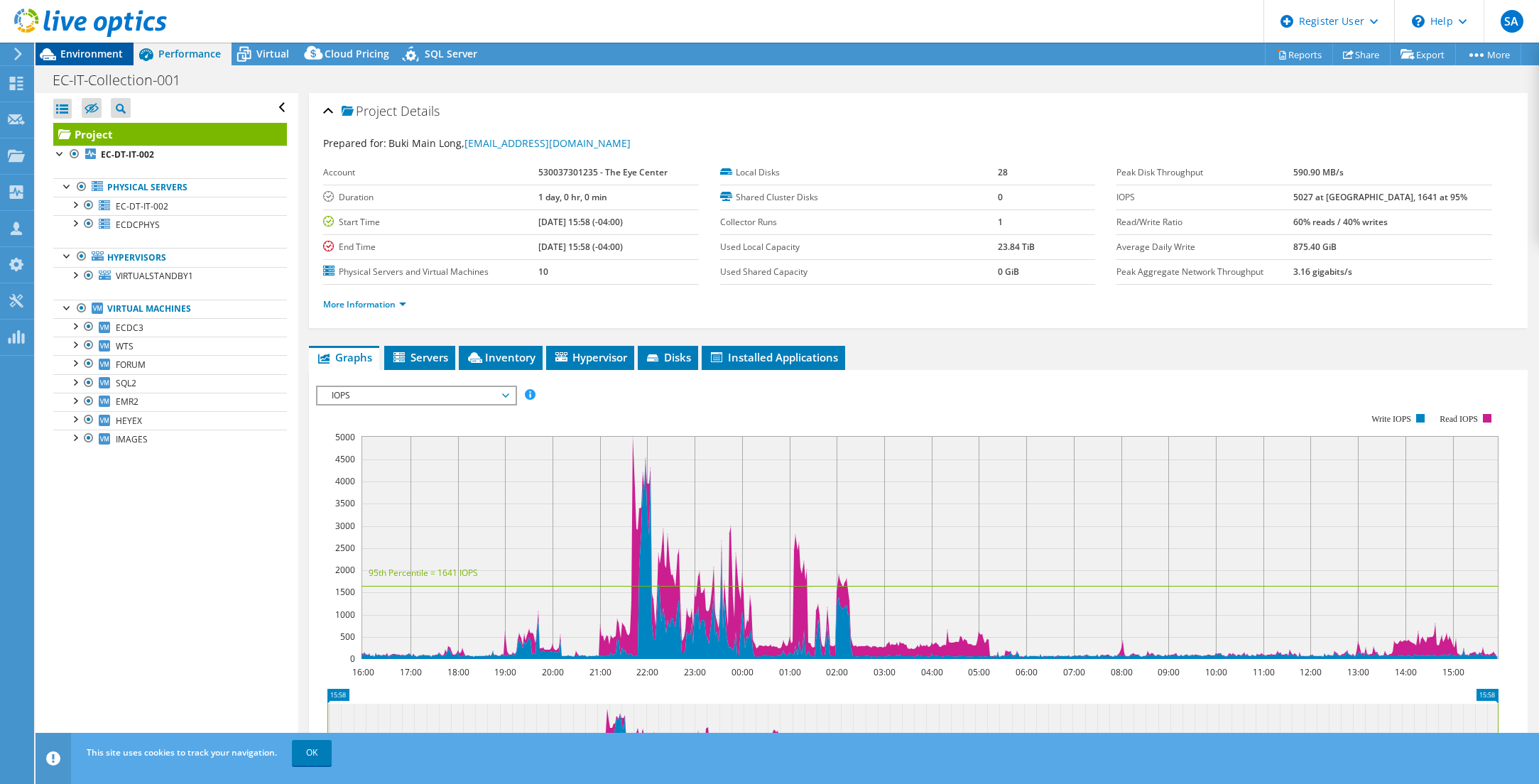
click at [101, 51] on span "Environment" at bounding box center [91, 54] width 63 height 14
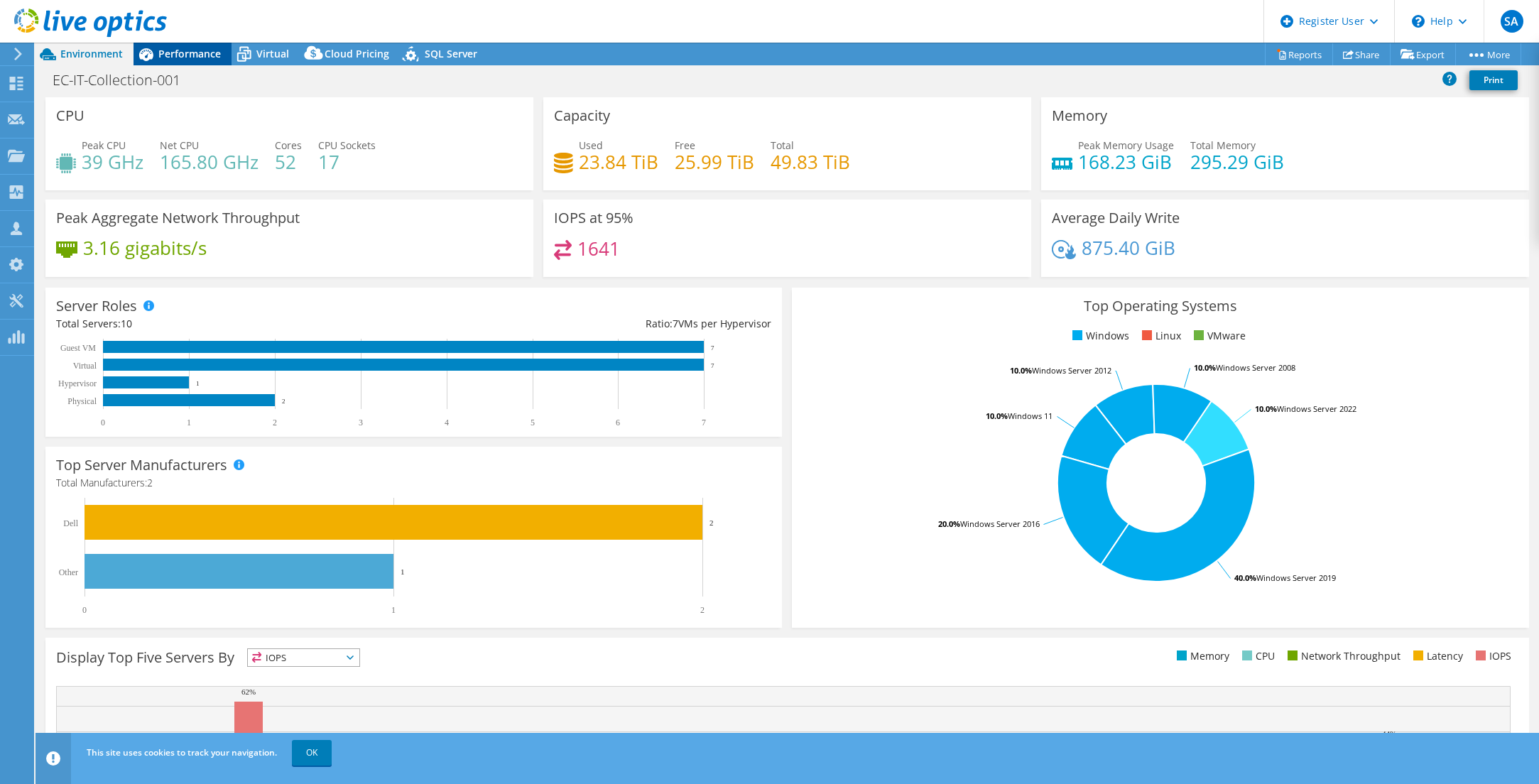
click at [188, 59] on span "Performance" at bounding box center [189, 54] width 63 height 14
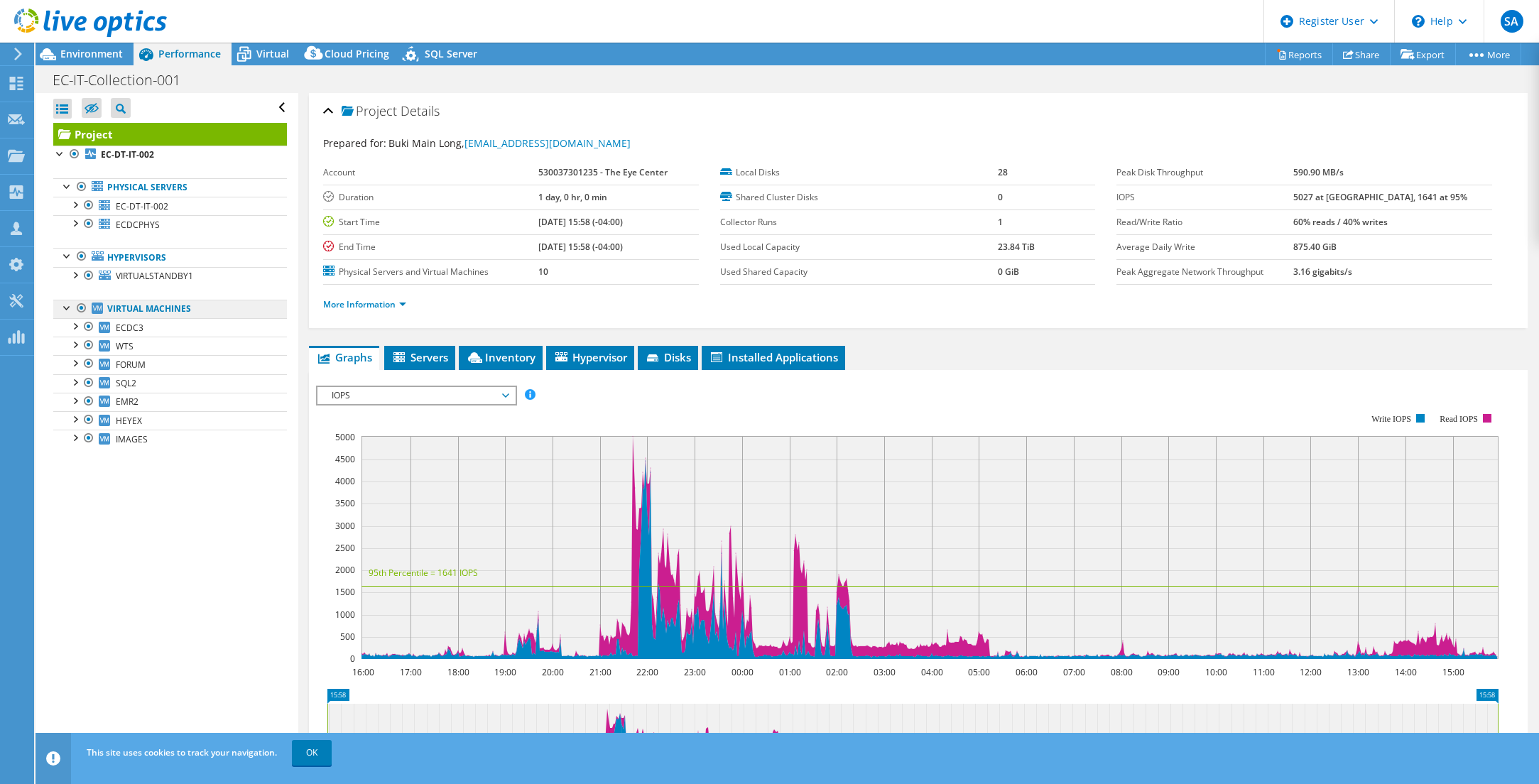
click at [133, 304] on link "Virtual Machines" at bounding box center [170, 308] width 234 height 19
click at [66, 309] on div at bounding box center [68, 306] width 14 height 14
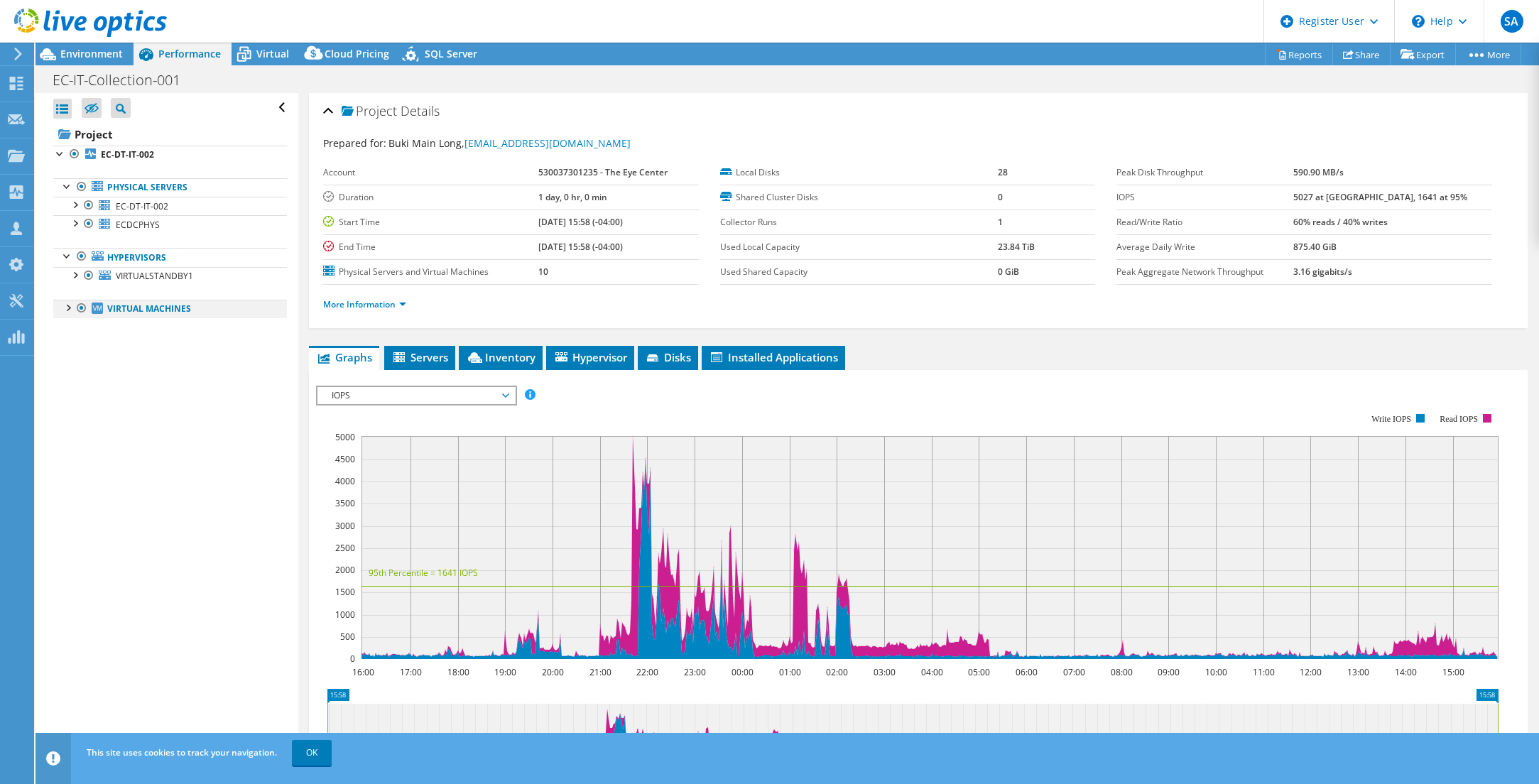
click at [65, 309] on div at bounding box center [68, 306] width 14 height 14
click at [76, 327] on div at bounding box center [75, 325] width 14 height 14
click at [77, 404] on div at bounding box center [75, 399] width 14 height 14
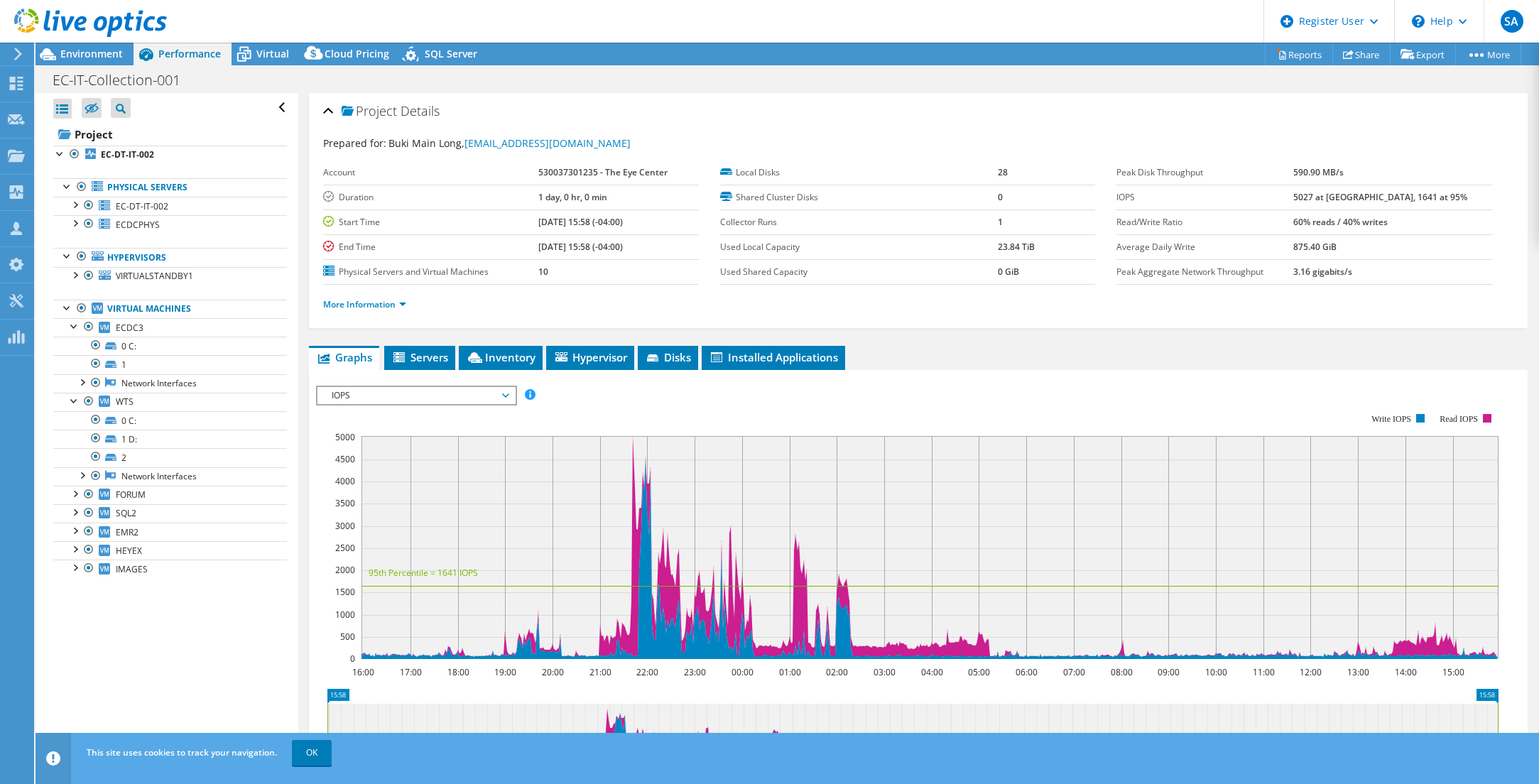
scroll to position [213, 0]
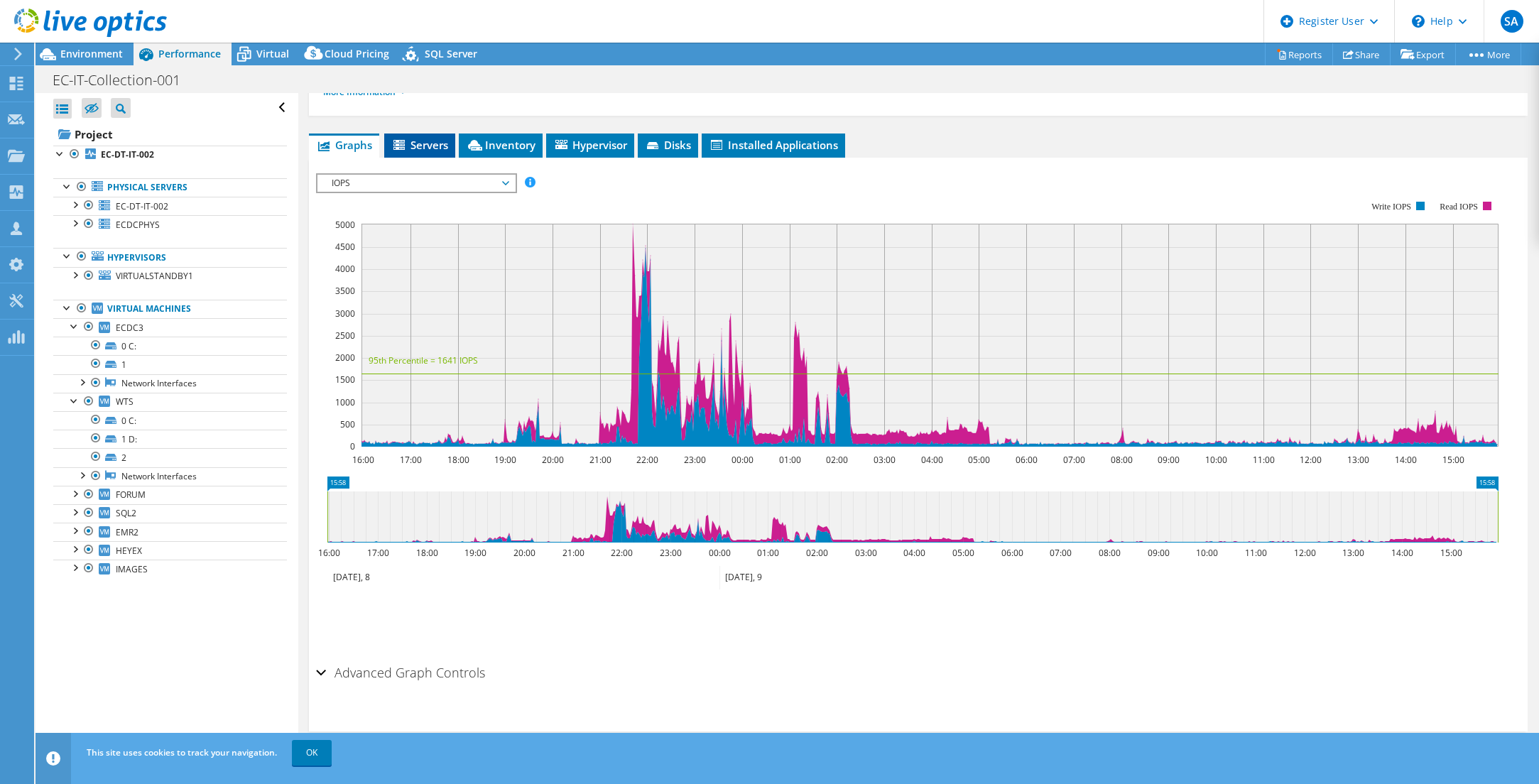
click at [450, 145] on li "Servers" at bounding box center [419, 145] width 71 height 24
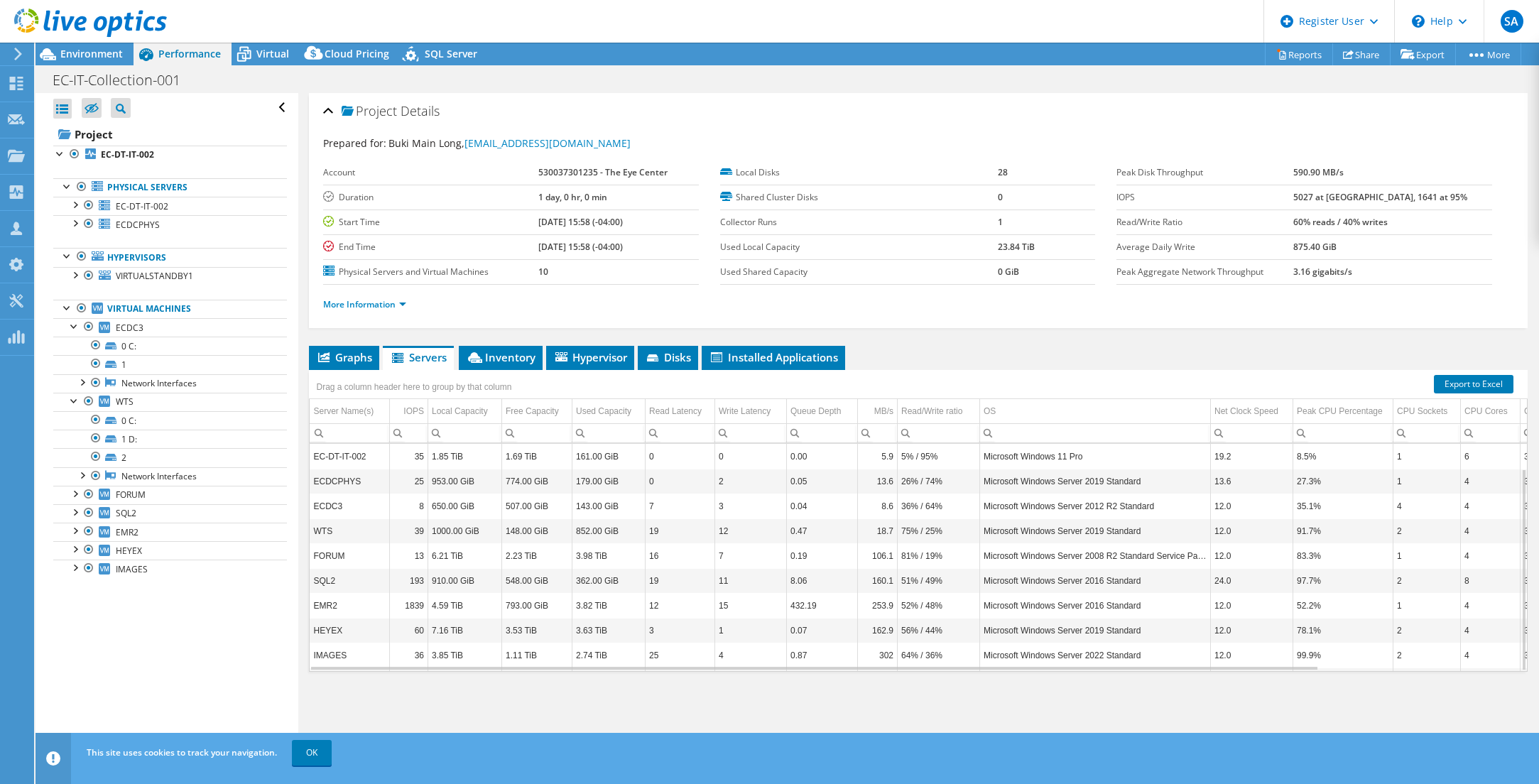
scroll to position [28, 0]
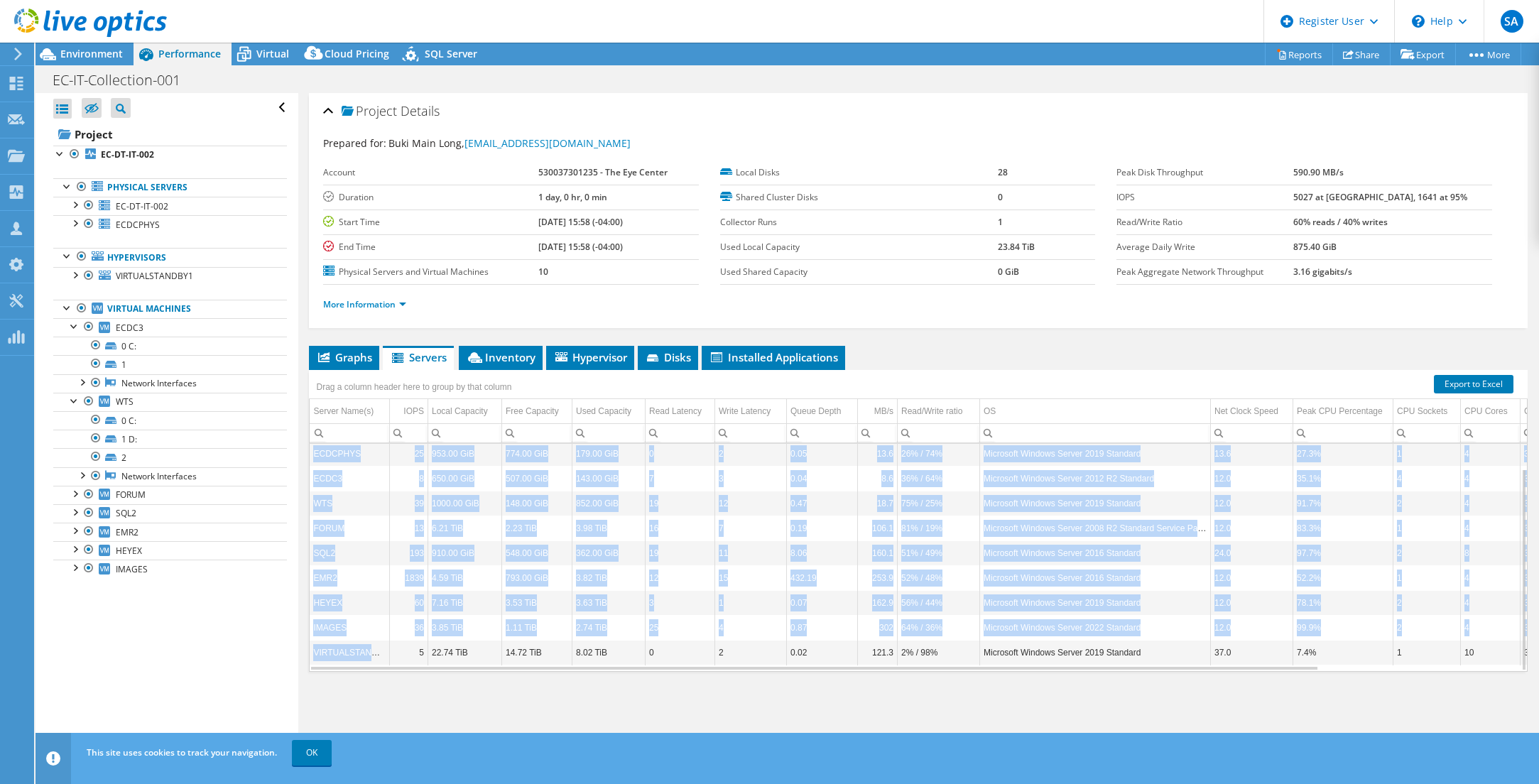
drag, startPoint x: 363, startPoint y: 646, endPoint x: 312, endPoint y: 448, distance: 204.5
click at [312, 448] on tbody "EC-DT-IT-002 35 1.85 TiB 1.69 TiB 161.00 GiB 0 0 0.00 5.9 5% / 95% Microsoft Wi…" at bounding box center [1030, 541] width 1443 height 248
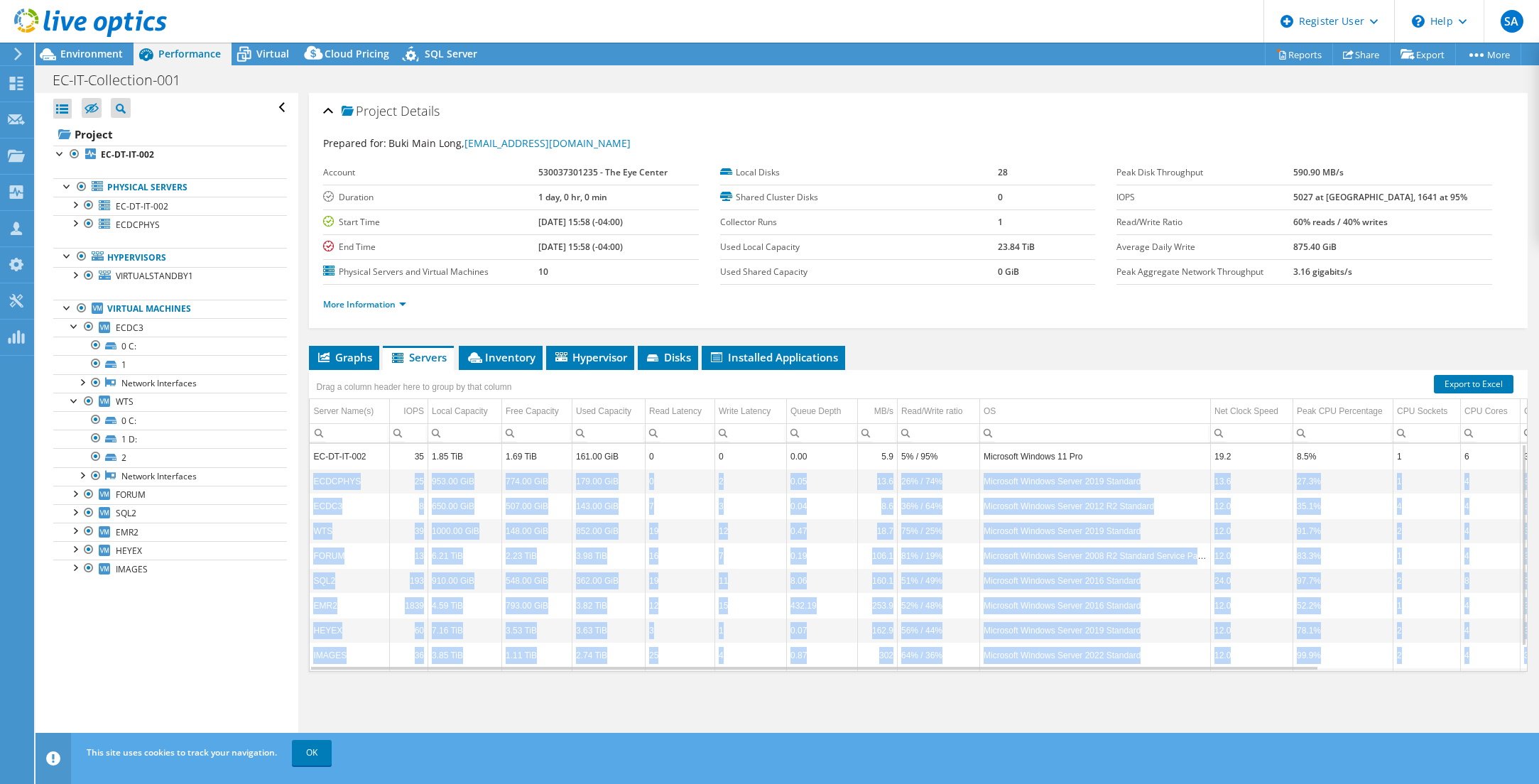
click at [359, 512] on td "ECDC3" at bounding box center [349, 505] width 80 height 25
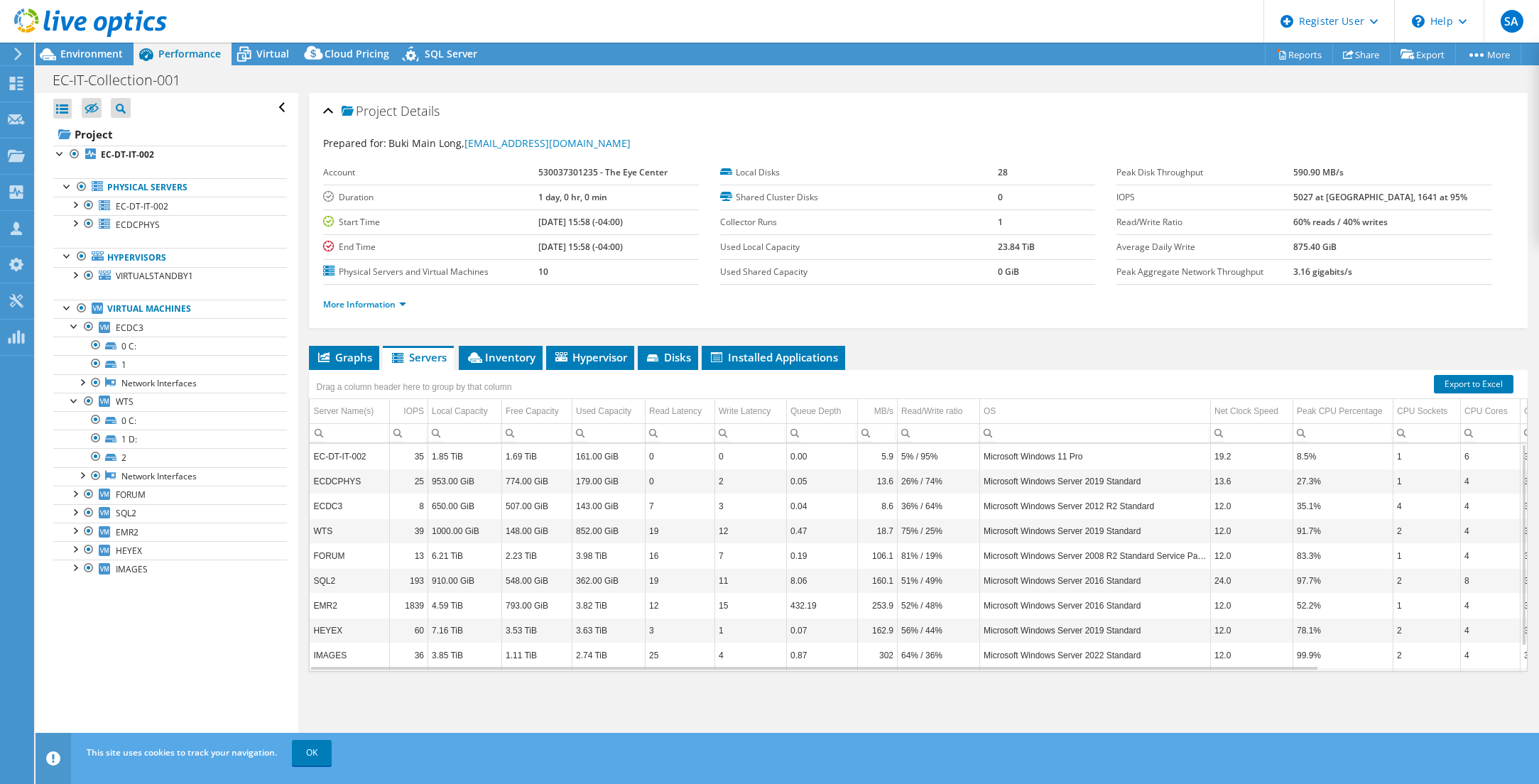
click at [359, 455] on td "EC-DT-IT-002" at bounding box center [349, 455] width 80 height 25
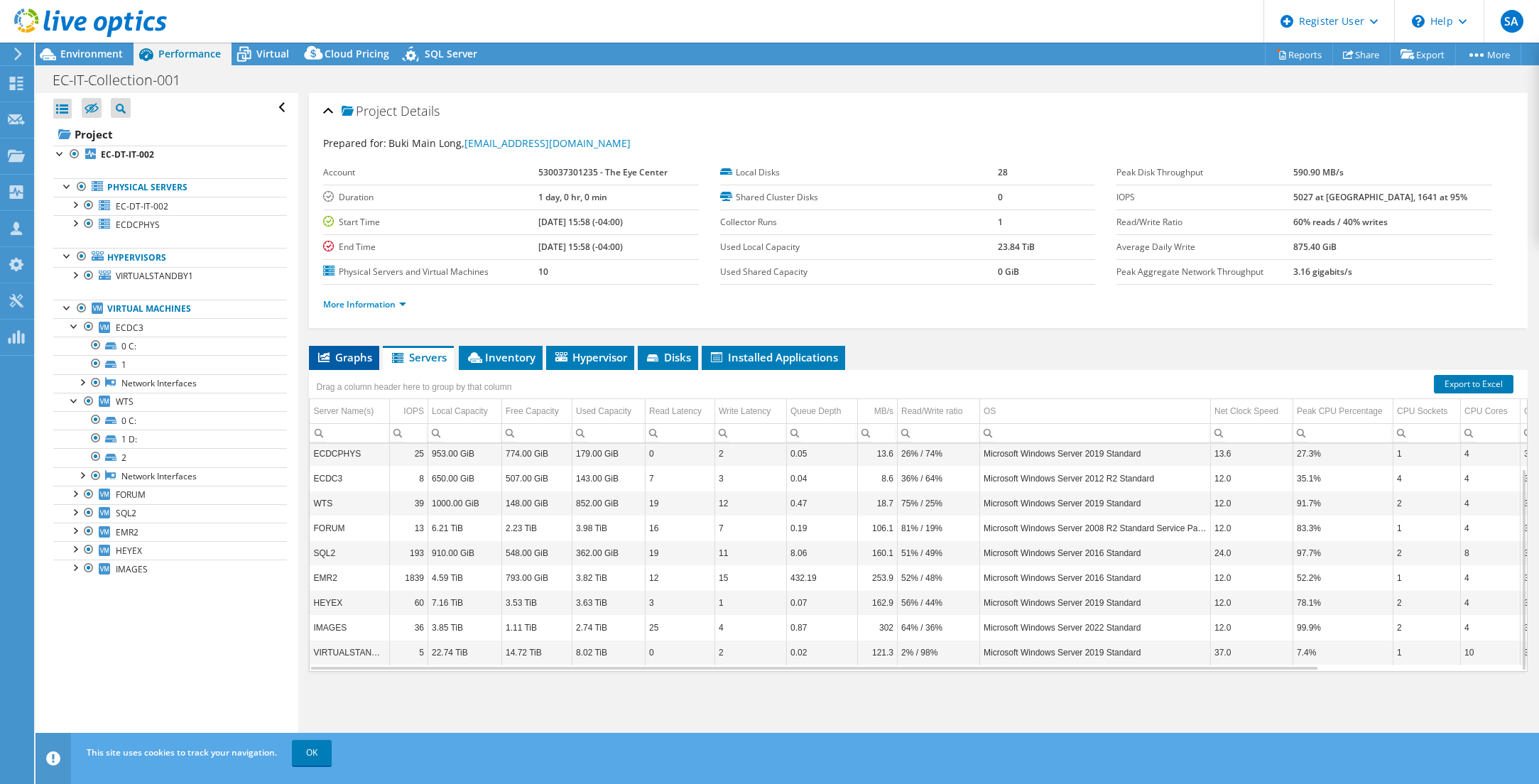
click at [364, 354] on span "Graphs" at bounding box center [344, 357] width 56 height 14
